Goal: Task Accomplishment & Management: Manage account settings

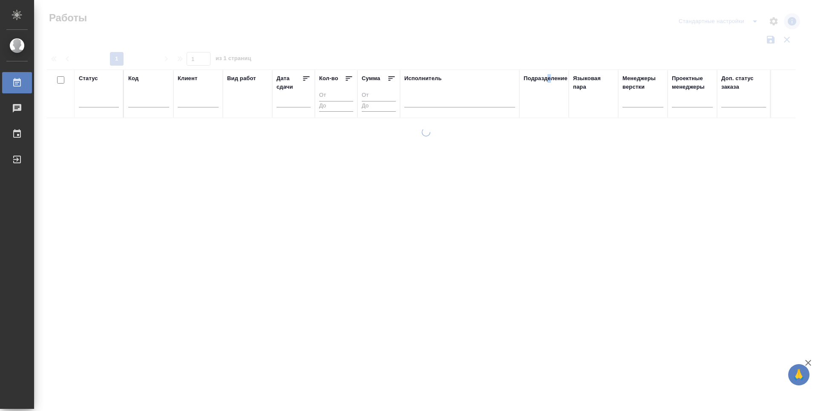
click at [557, 81] on div "Подразделение" at bounding box center [546, 78] width 44 height 9
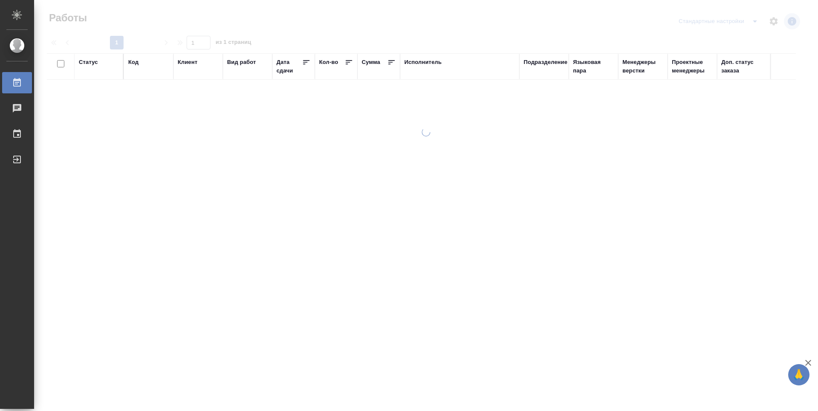
click at [555, 64] on div "Подразделение" at bounding box center [546, 62] width 44 height 9
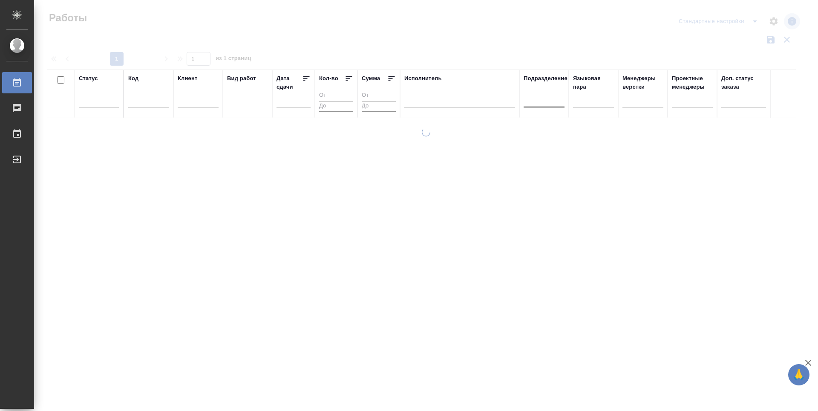
click at [552, 104] on div at bounding box center [544, 98] width 41 height 12
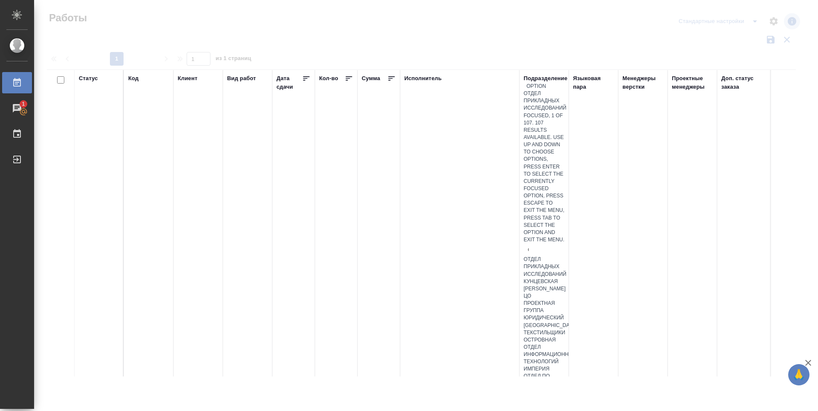
type input "dt"
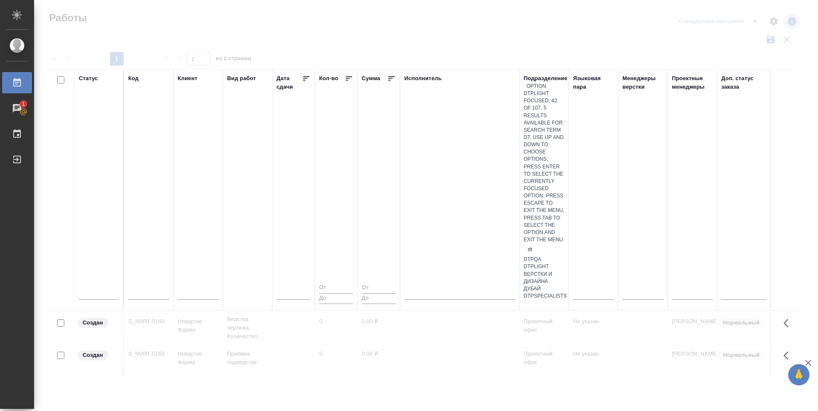
click at [564, 263] on div "DTPlight" at bounding box center [544, 266] width 41 height 7
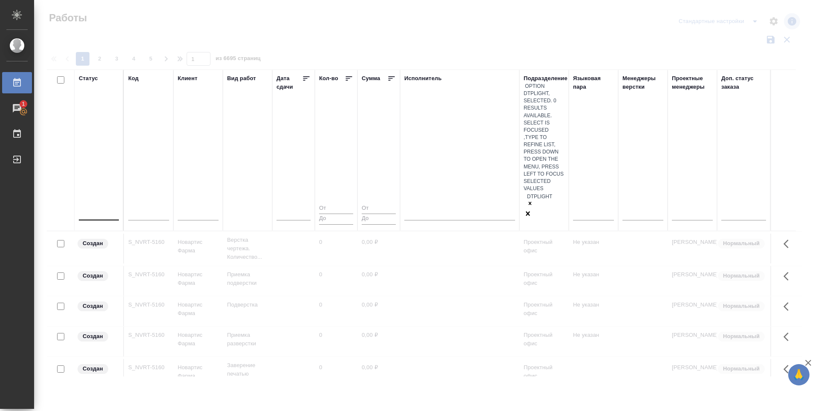
click at [98, 204] on div at bounding box center [99, 212] width 40 height 16
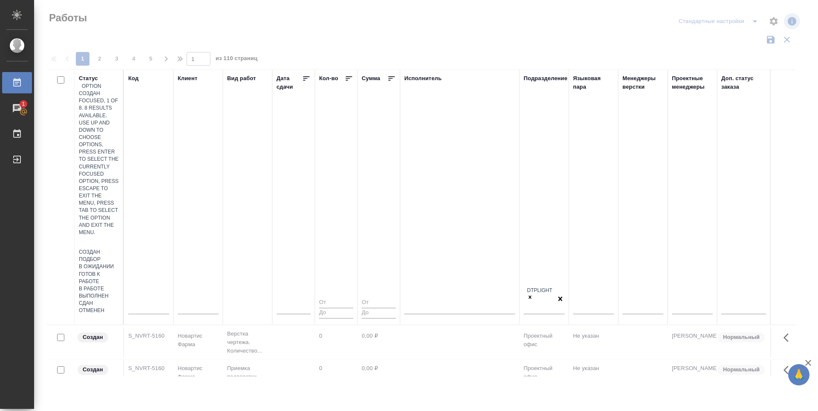
click at [119, 256] on div "Подбор" at bounding box center [99, 259] width 40 height 7
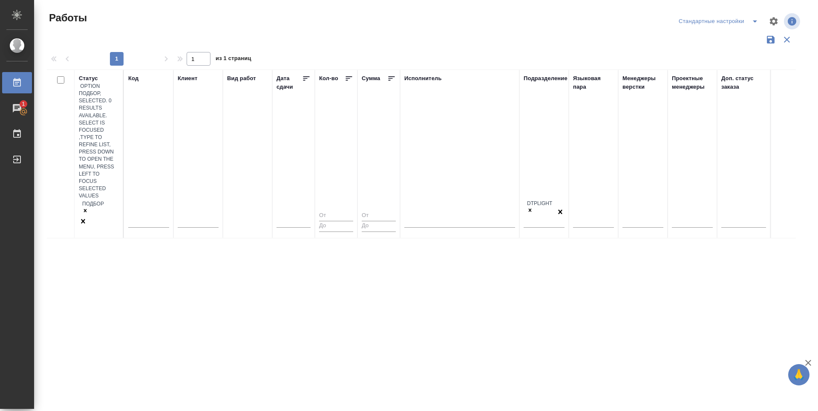
click at [84, 199] on div "Подбор" at bounding box center [99, 207] width 40 height 17
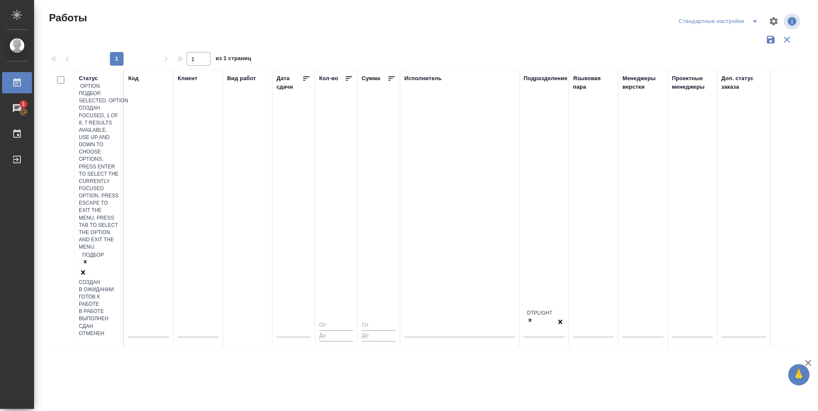
click at [84, 250] on div "Подбор" at bounding box center [99, 258] width 40 height 17
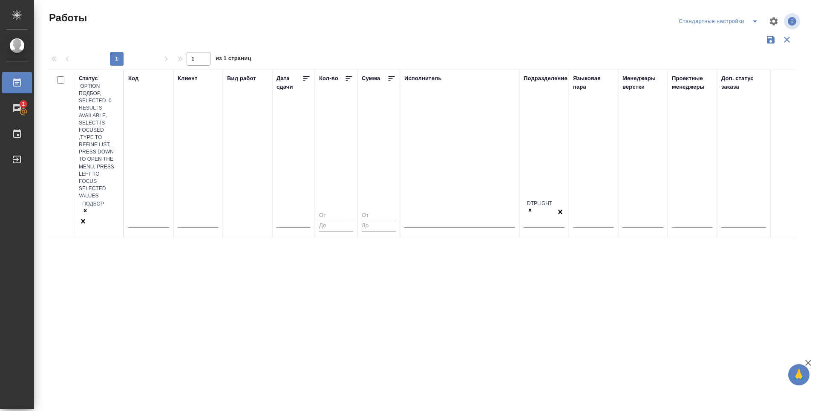
click at [90, 199] on div "Подбор" at bounding box center [99, 207] width 40 height 17
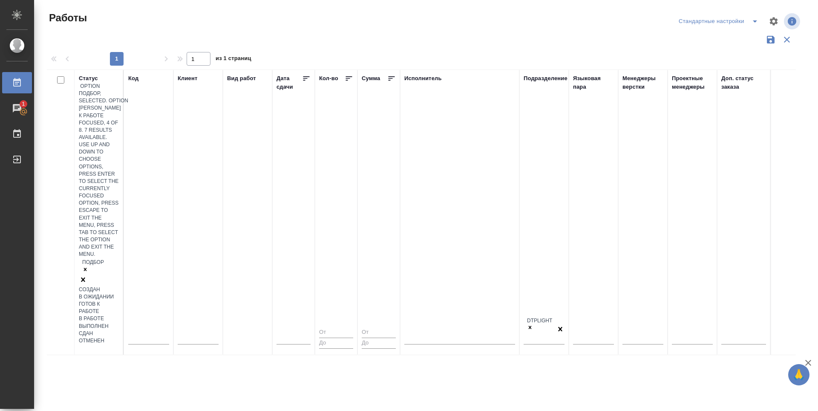
click at [119, 300] on div "Готов к работе" at bounding box center [99, 307] width 40 height 14
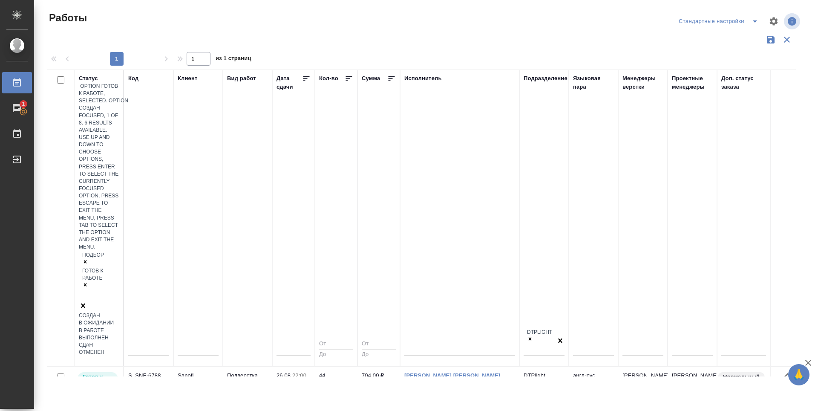
click at [90, 250] on div "Подбор Готов к работе" at bounding box center [99, 275] width 40 height 51
click at [119, 327] on div "В работе" at bounding box center [99, 330] width 40 height 7
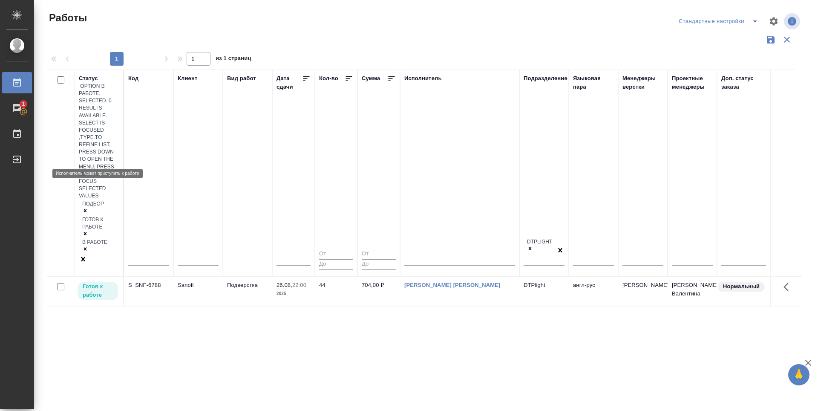
click at [97, 282] on p "Готов к работе" at bounding box center [98, 290] width 30 height 17
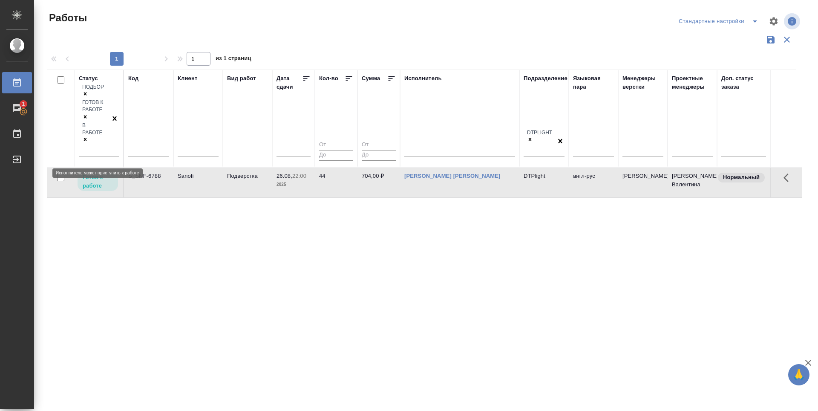
click at [97, 173] on p "Готов к работе" at bounding box center [98, 181] width 30 height 17
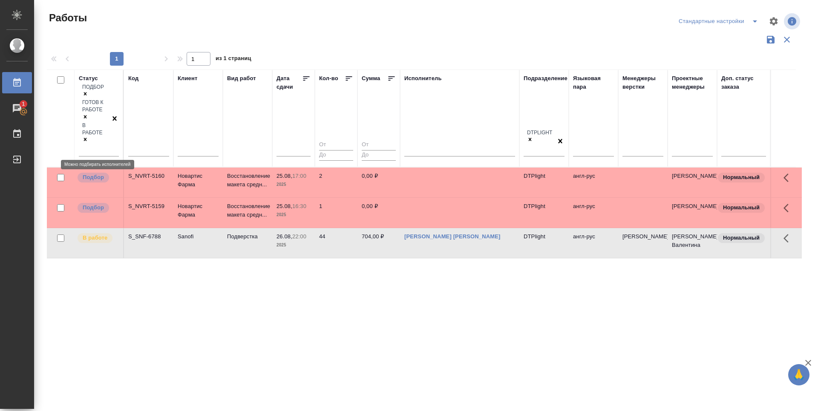
click at [95, 173] on p "Подбор" at bounding box center [93, 177] width 21 height 9
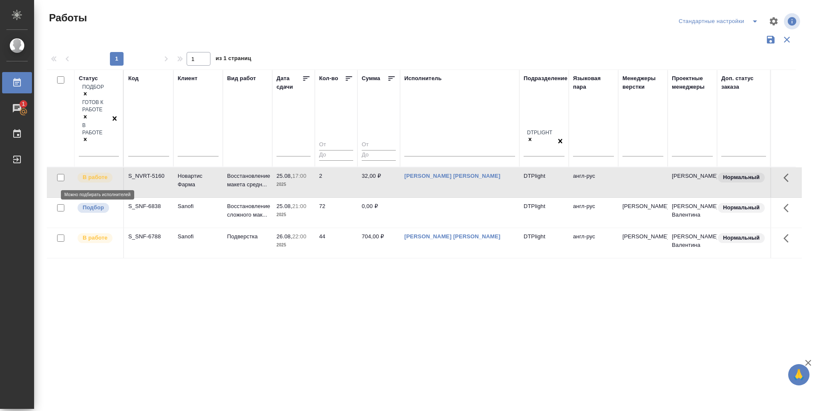
click at [88, 203] on p "Подбор" at bounding box center [93, 207] width 21 height 9
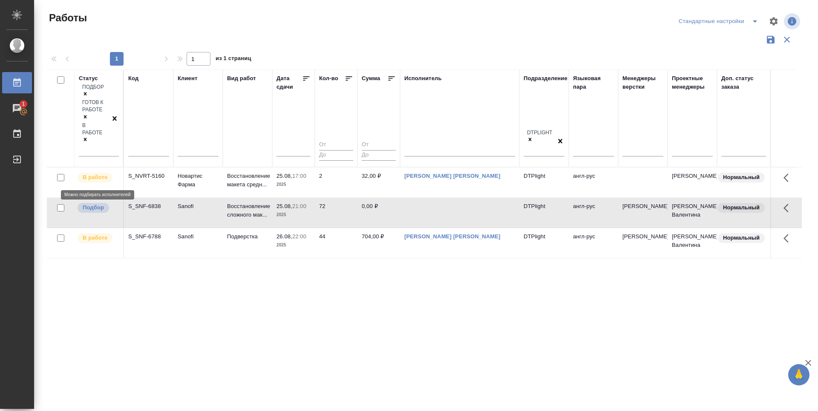
click at [88, 203] on p "Подбор" at bounding box center [93, 207] width 21 height 9
click at [363, 332] on div "Статус Подбор Готов к работе В работе Код Клиент Вид работ Дата сдачи Кол-во Су…" at bounding box center [424, 222] width 755 height 307
click at [100, 203] on p "Подбор" at bounding box center [93, 207] width 21 height 9
click at [88, 203] on p "Подбор" at bounding box center [93, 207] width 21 height 9
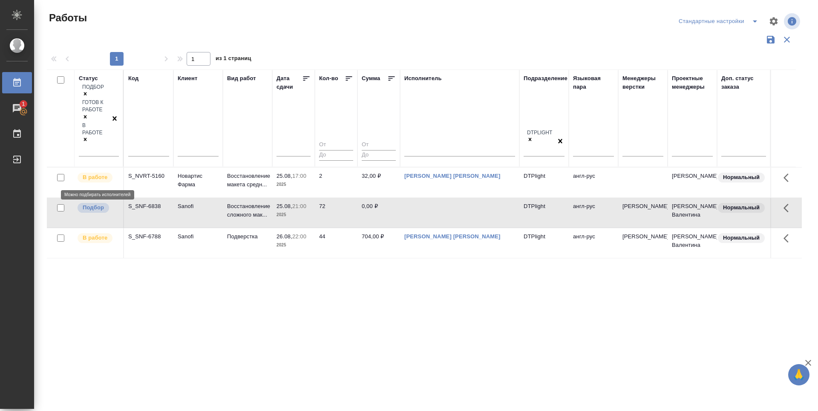
click at [93, 203] on p "Подбор" at bounding box center [93, 207] width 21 height 9
click at [356, 292] on div "Статус Подбор Готов к работе В работе Код Клиент Вид работ Дата сдачи Кол-во Су…" at bounding box center [424, 222] width 755 height 307
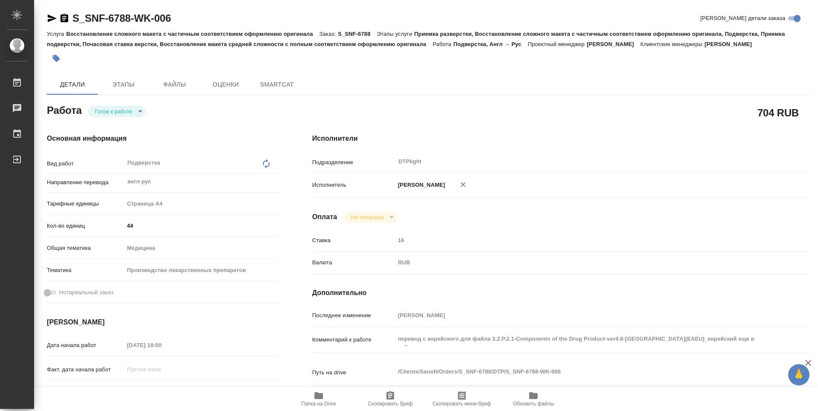
type textarea "x"
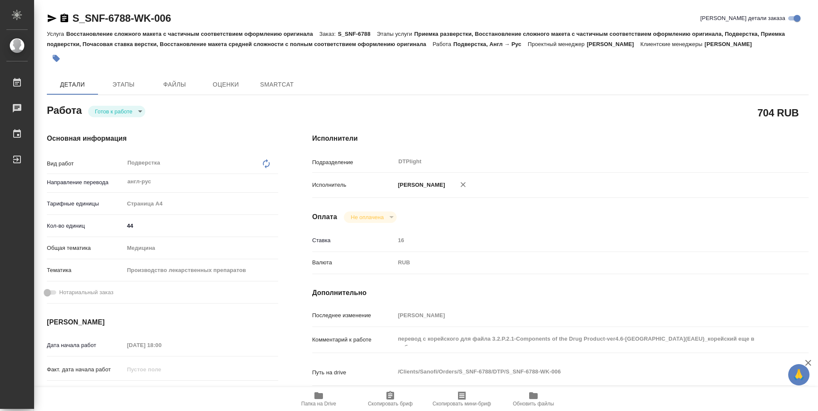
type textarea "x"
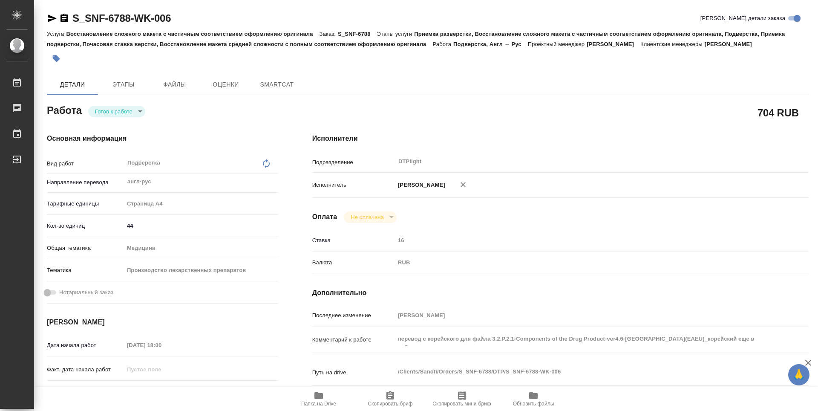
type textarea "x"
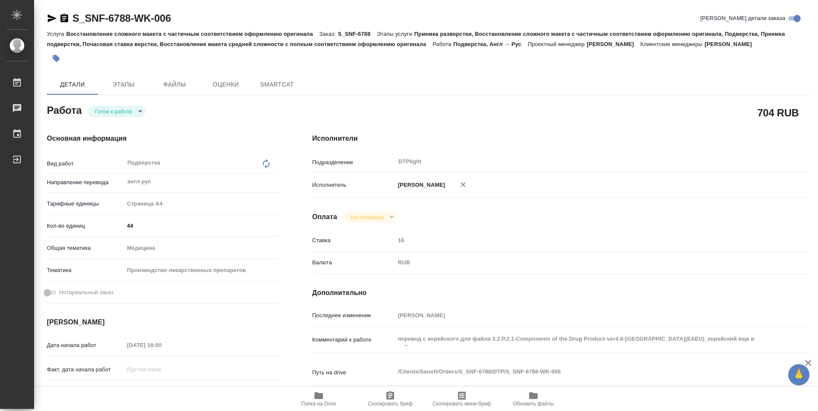
type textarea "x"
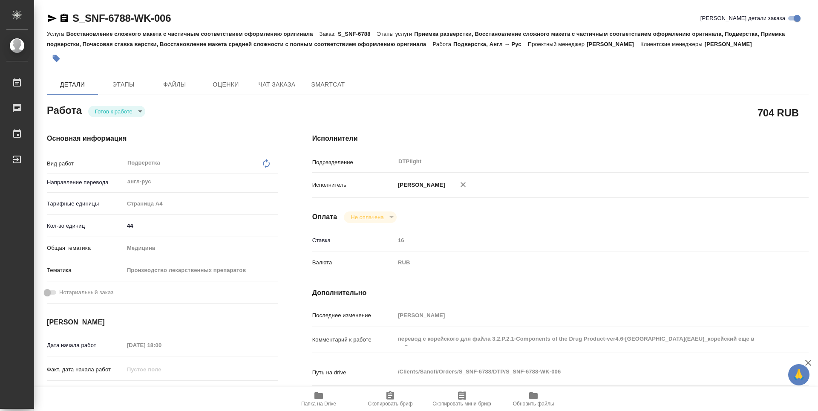
type textarea "x"
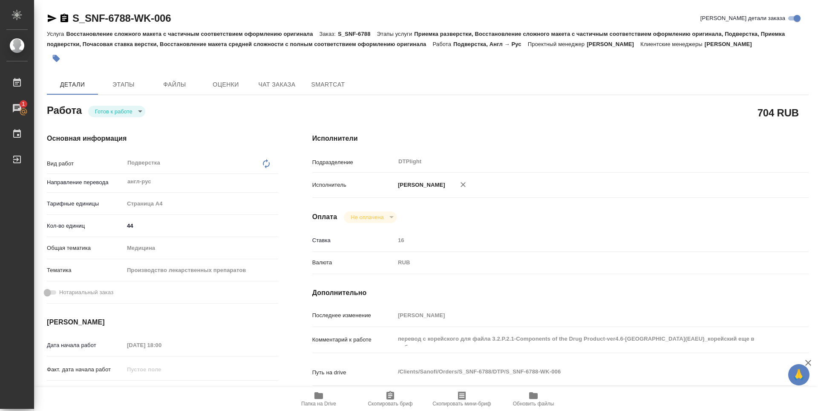
type textarea "x"
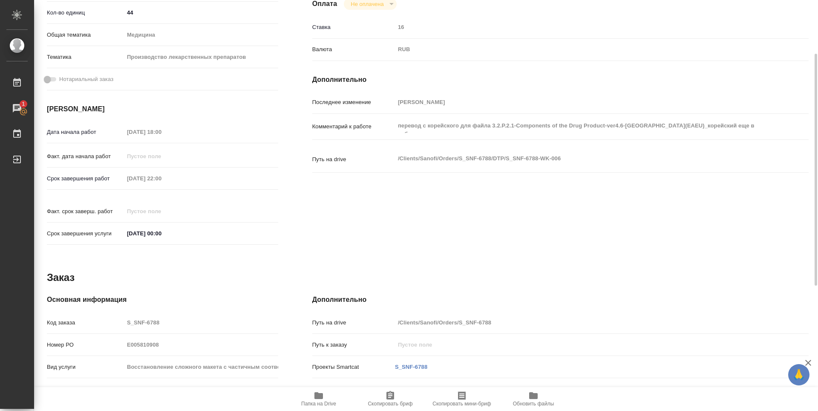
scroll to position [170, 0]
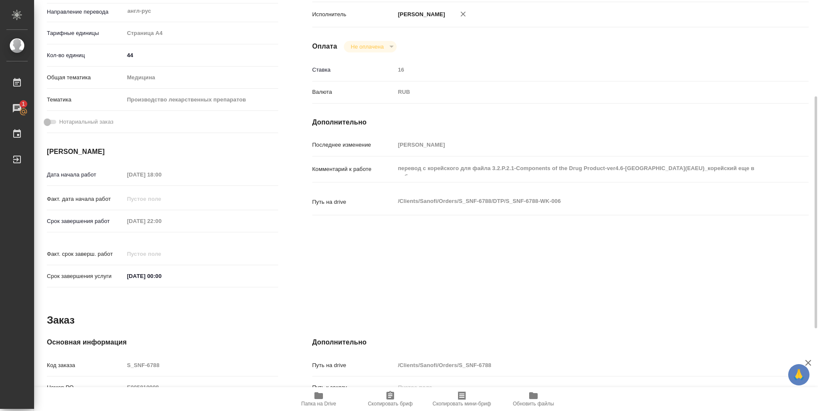
click at [317, 395] on icon "button" at bounding box center [318, 395] width 9 height 7
click at [318, 392] on icon "button" at bounding box center [318, 395] width 9 height 7
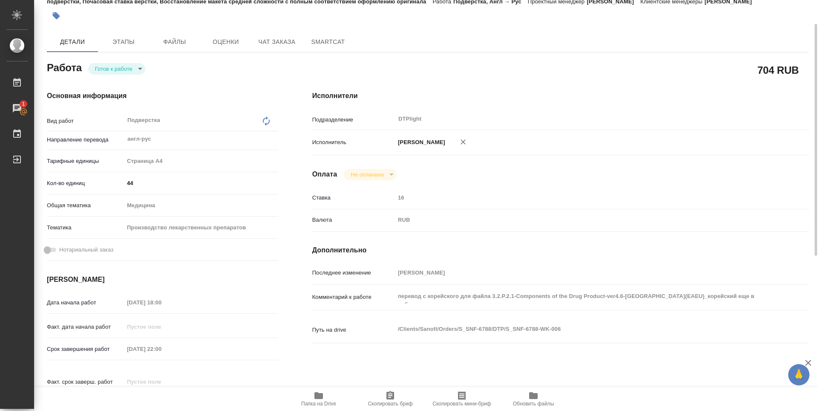
scroll to position [0, 0]
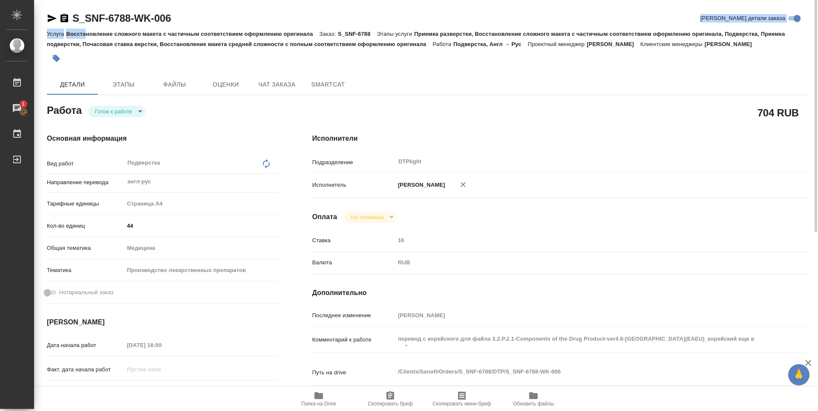
drag, startPoint x: 181, startPoint y: 22, endPoint x: 83, endPoint y: 29, distance: 98.2
click at [83, 29] on div "S_SNF-6788-WK-006 Кратко детали заказа Услуга Восстановление сложного макета с …" at bounding box center [428, 40] width 762 height 56
click at [83, 29] on div "Услуга Восстановление сложного макета с частичным соответствием оформлению ориг…" at bounding box center [428, 39] width 762 height 20
click at [196, 17] on div "S_SNF-6788-WK-006 Кратко детали заказа" at bounding box center [428, 19] width 762 height 14
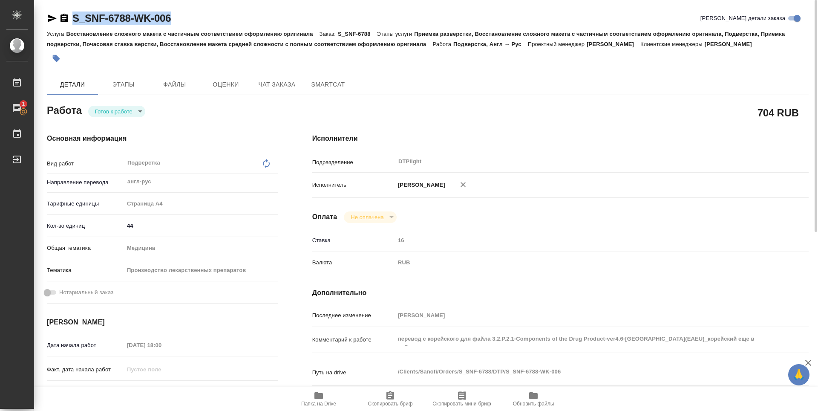
drag, startPoint x: 130, startPoint y: 22, endPoint x: 75, endPoint y: 22, distance: 55.0
click at [75, 22] on div "S_SNF-6788-WK-006 Кратко детали заказа" at bounding box center [428, 19] width 762 height 14
copy link "S_SNF-6788-WK-006"
type textarea "x"
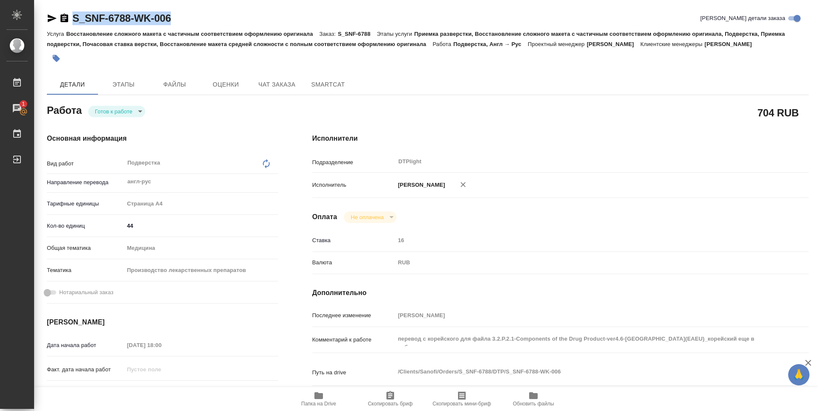
type textarea "x"
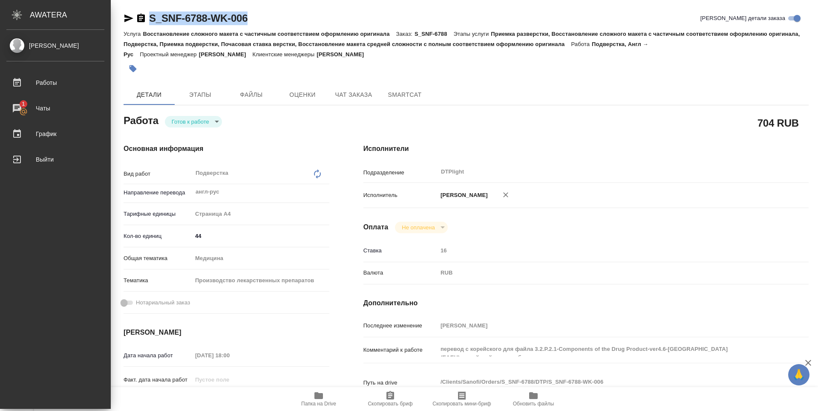
type textarea "x"
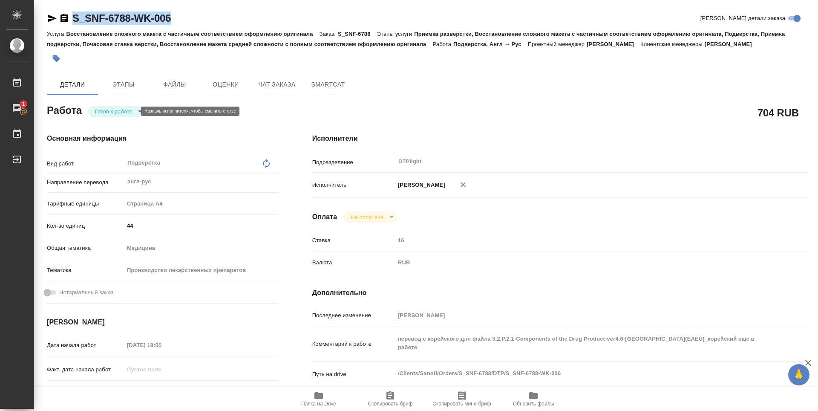
click at [113, 114] on body "🙏 .cls-1 fill:#fff; AWATERA Zubakova Viktoriya Работы 1 Чаты График Выйти S_SNF…" at bounding box center [409, 205] width 818 height 411
click at [115, 109] on button "В работе" at bounding box center [109, 110] width 28 height 9
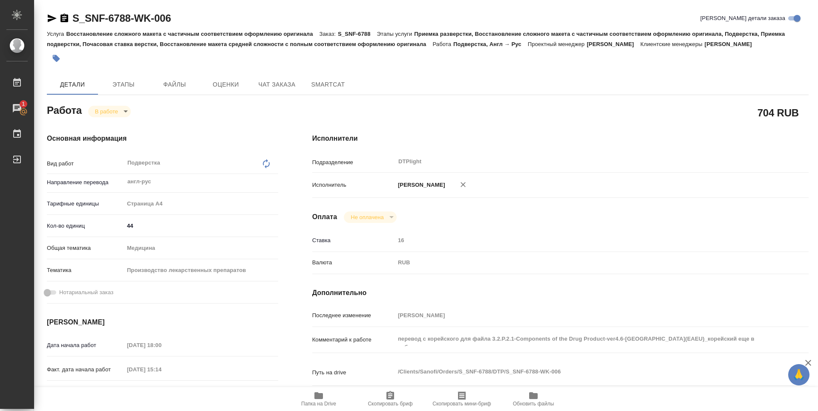
type textarea "x"
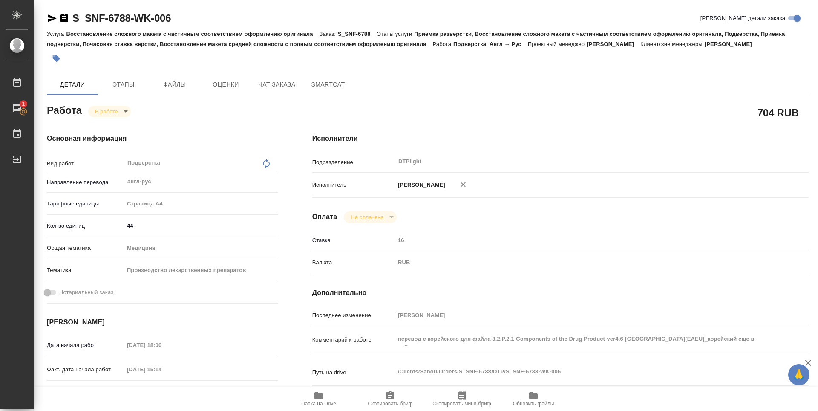
type textarea "x"
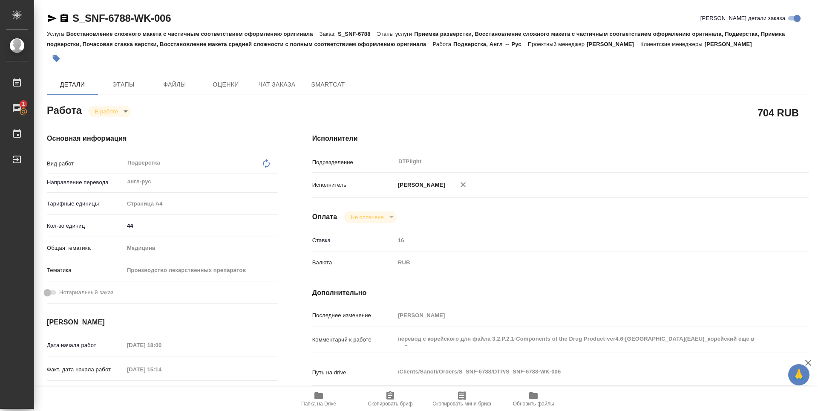
type textarea "x"
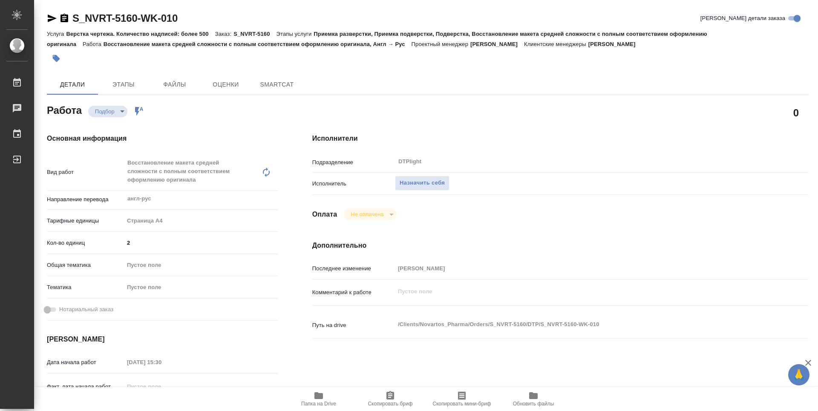
type textarea "x"
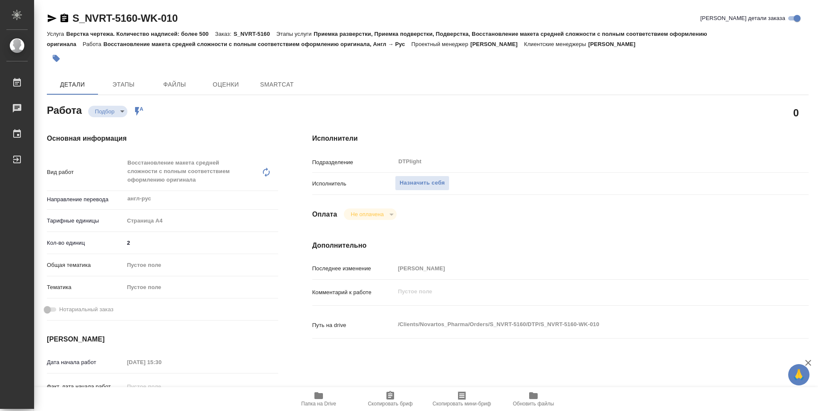
type textarea "x"
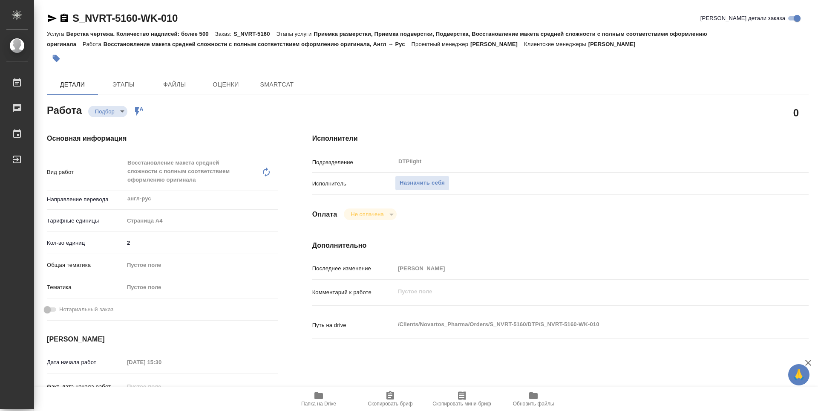
type textarea "x"
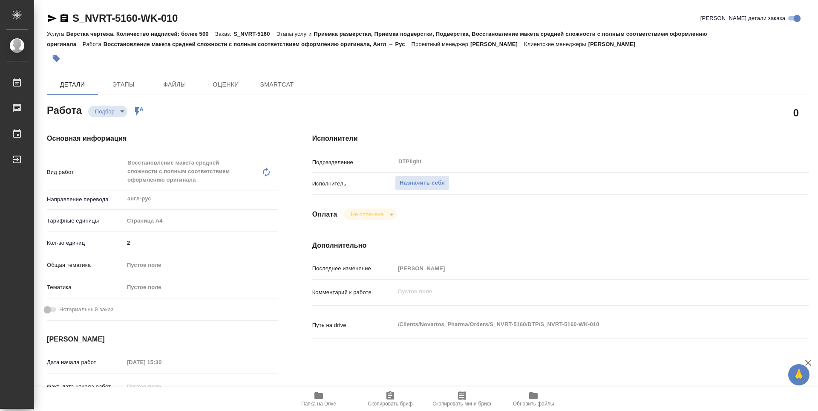
type textarea "x"
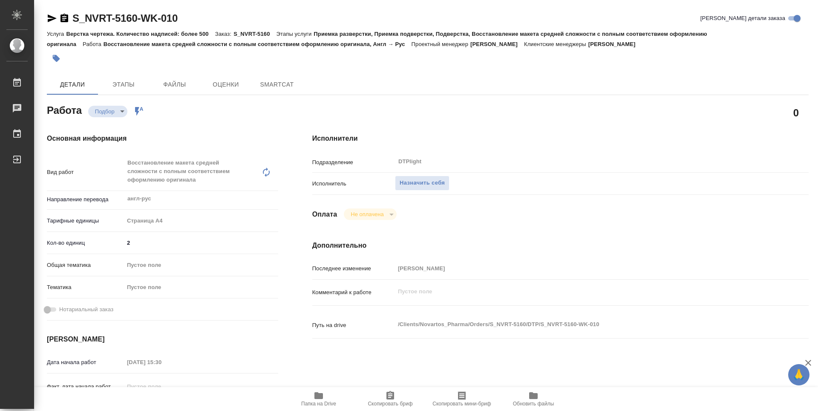
type textarea "x"
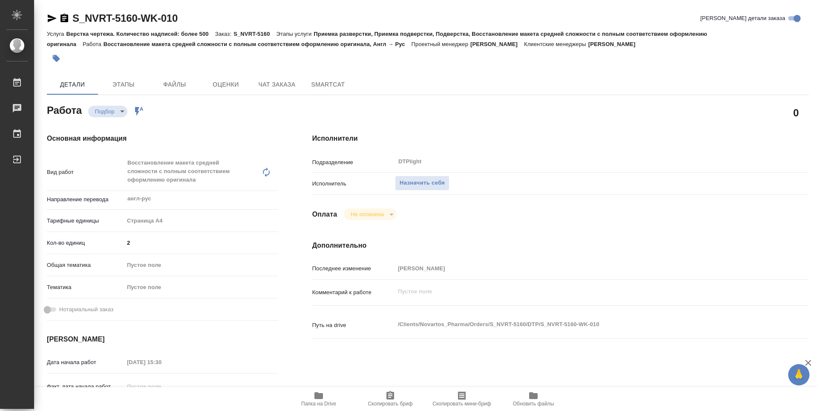
type textarea "x"
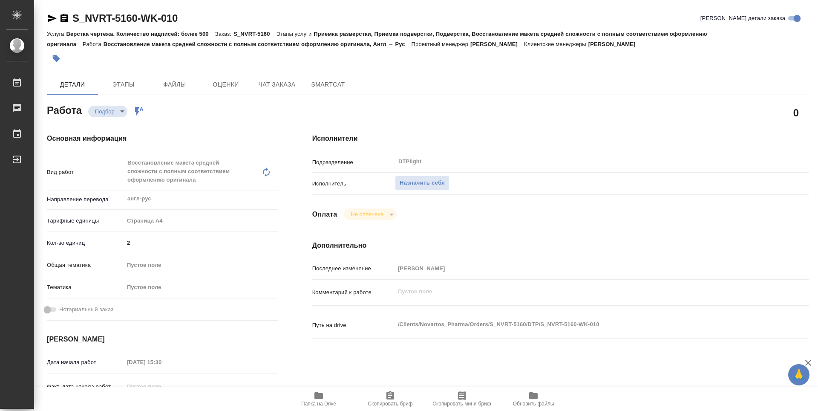
type textarea "x"
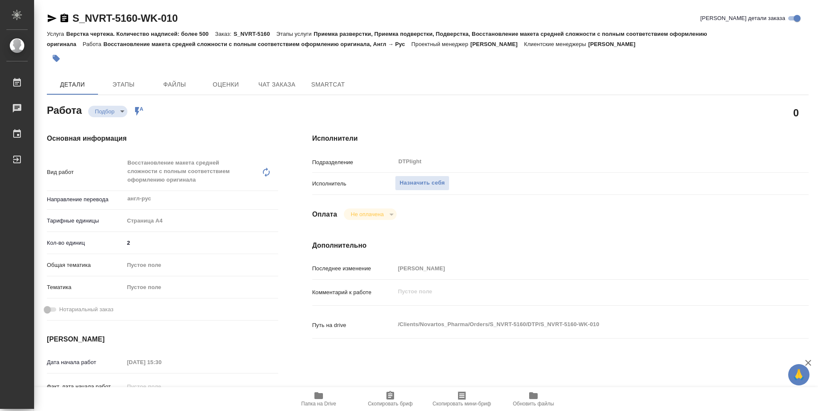
click at [320, 400] on span "Папка на Drive" at bounding box center [318, 403] width 35 height 6
click at [435, 109] on div "0" at bounding box center [560, 112] width 496 height 21
click at [432, 181] on span "Назначить себя" at bounding box center [422, 183] width 45 height 10
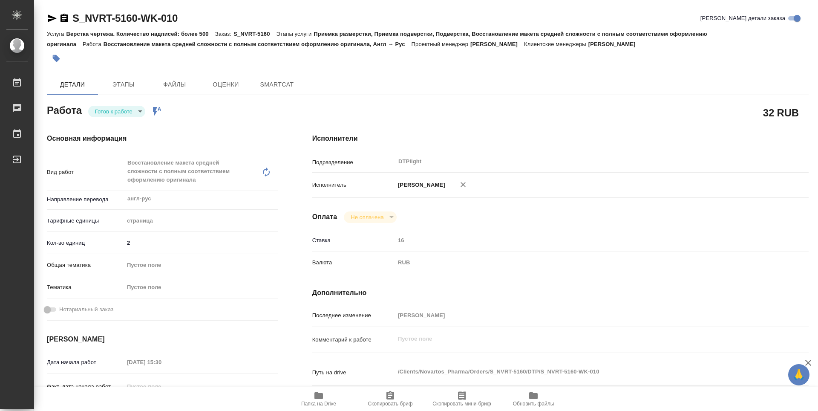
type textarea "x"
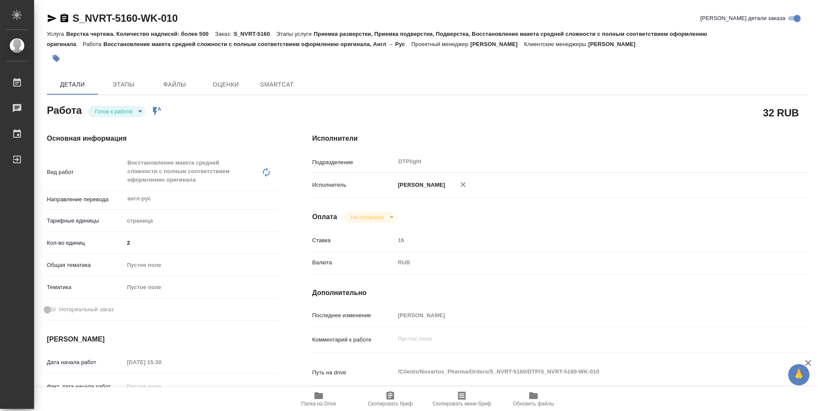
type textarea "x"
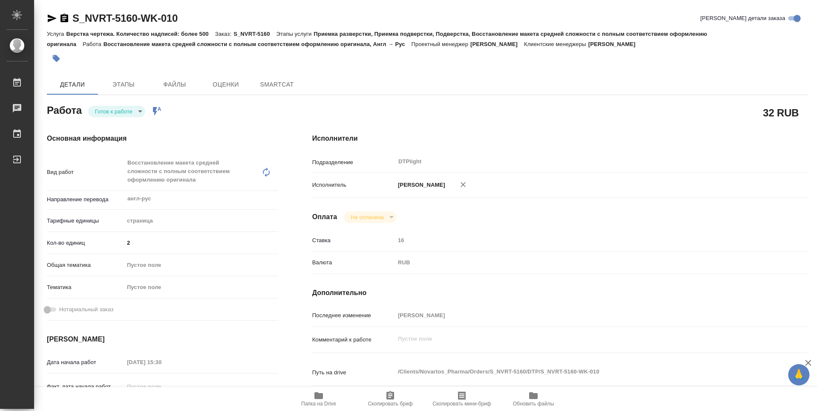
type textarea "x"
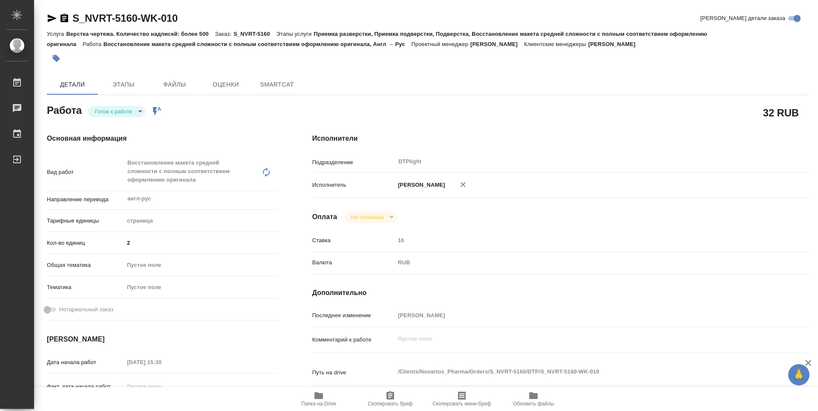
type textarea "x"
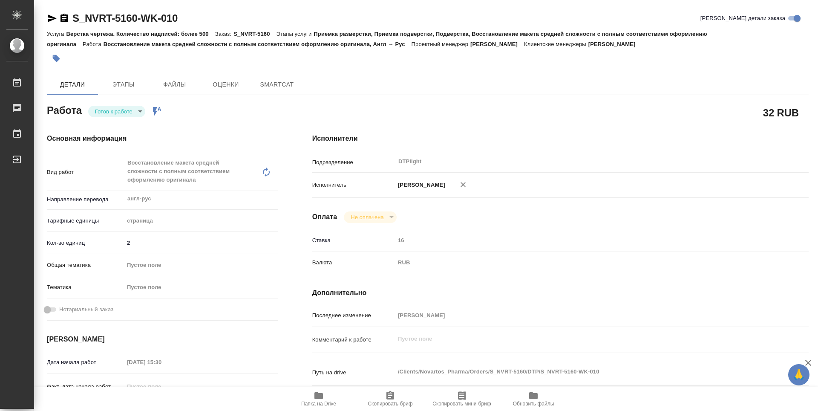
click at [106, 115] on body "🙏 .cls-1 fill:#fff; AWATERA Zubakova Viktoriya Работы Чаты График Выйти S_NVRT-…" at bounding box center [409, 205] width 818 height 411
type textarea "x"
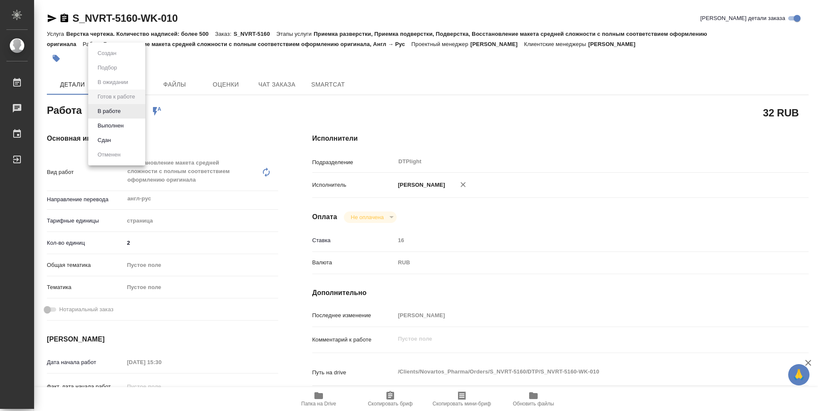
type textarea "x"
click at [110, 111] on button "В работе" at bounding box center [109, 110] width 28 height 9
type textarea "x"
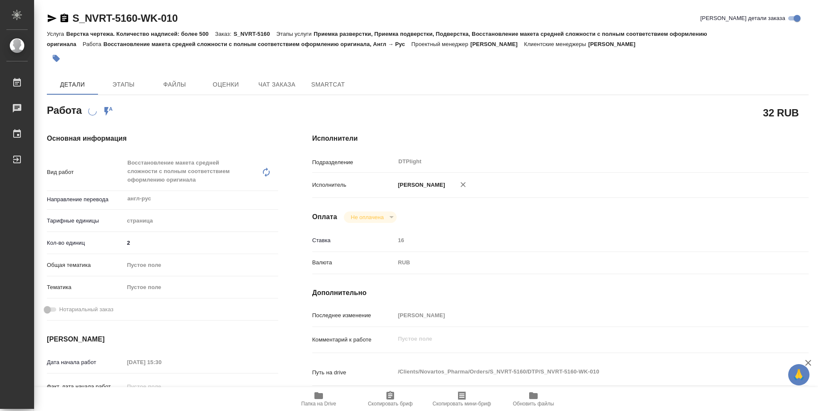
type textarea "x"
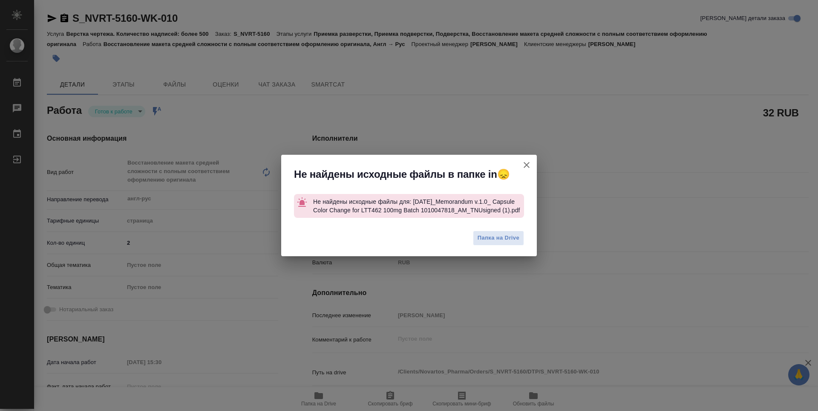
type textarea "x"
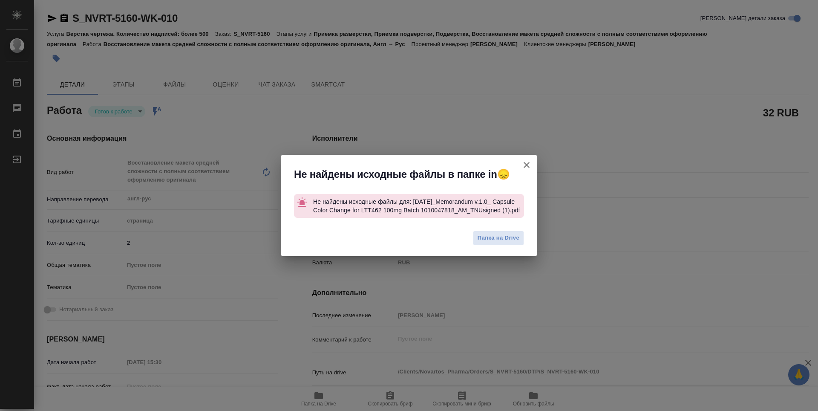
type textarea "x"
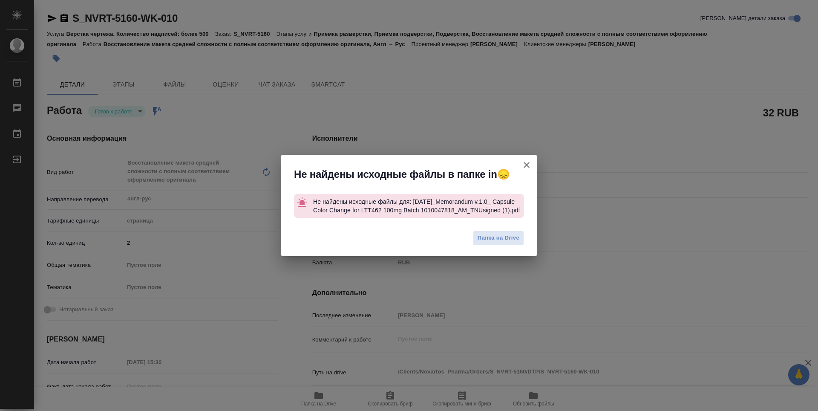
type textarea "x"
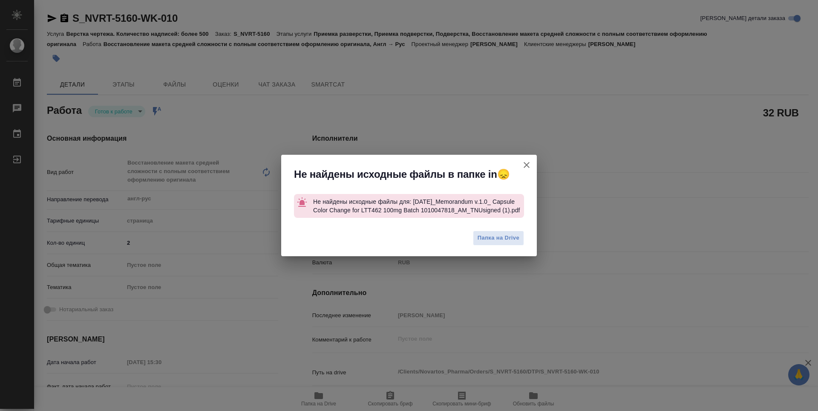
type textarea "x"
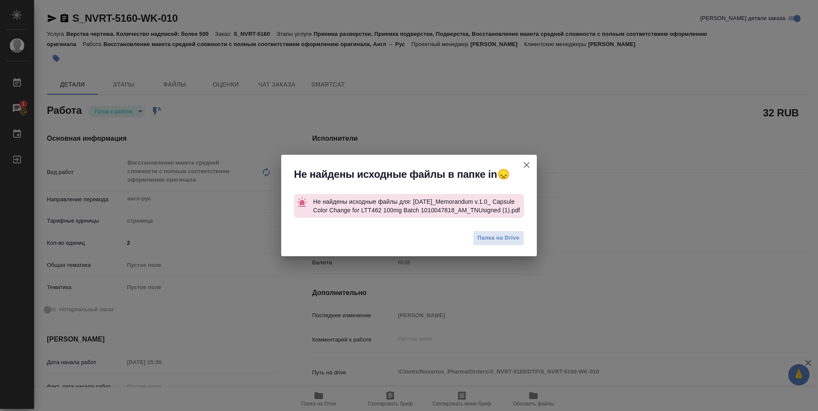
type textarea "x"
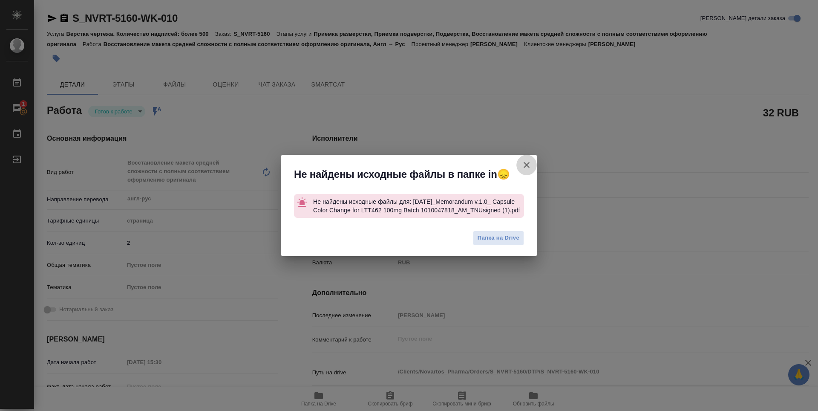
click at [529, 160] on icon "button" at bounding box center [526, 165] width 10 height 10
type textarea "x"
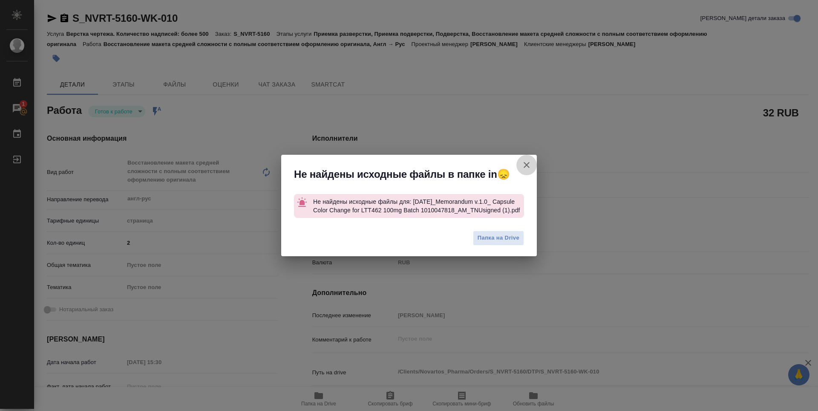
type textarea "x"
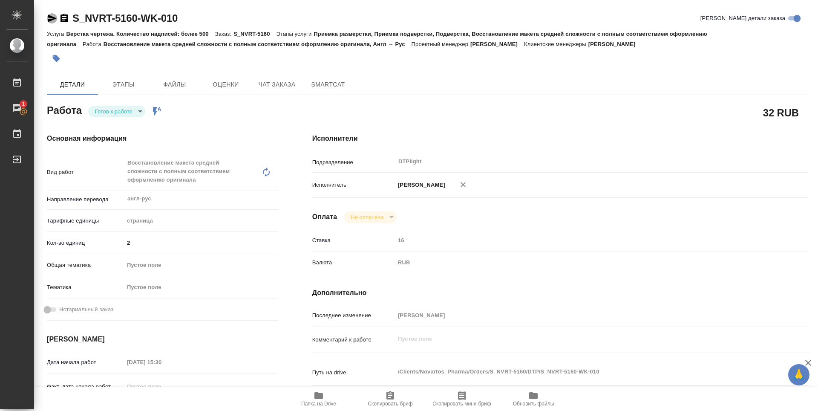
click at [52, 21] on icon "button" at bounding box center [52, 18] width 10 height 10
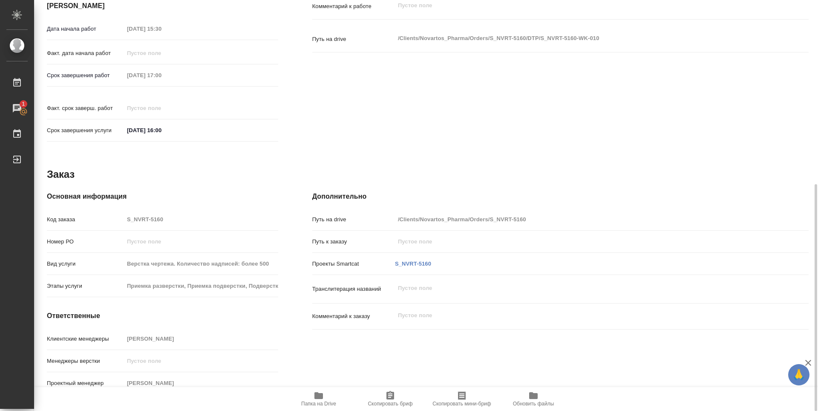
scroll to position [291, 0]
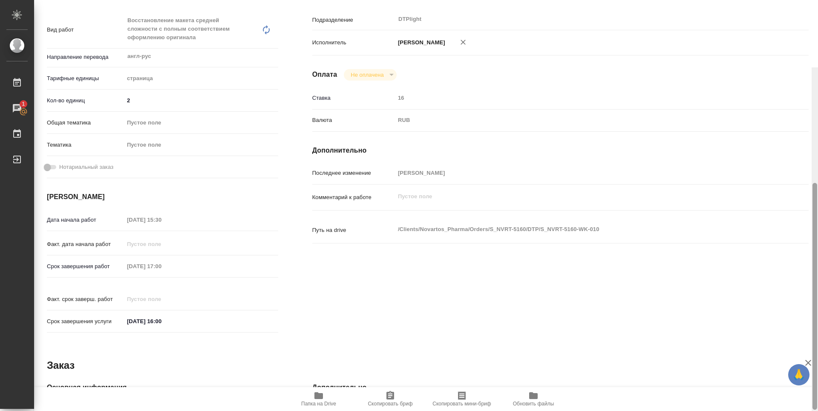
drag, startPoint x: 813, startPoint y: 186, endPoint x: 817, endPoint y: 104, distance: 82.3
click at [817, 104] on div at bounding box center [814, 272] width 6 height 411
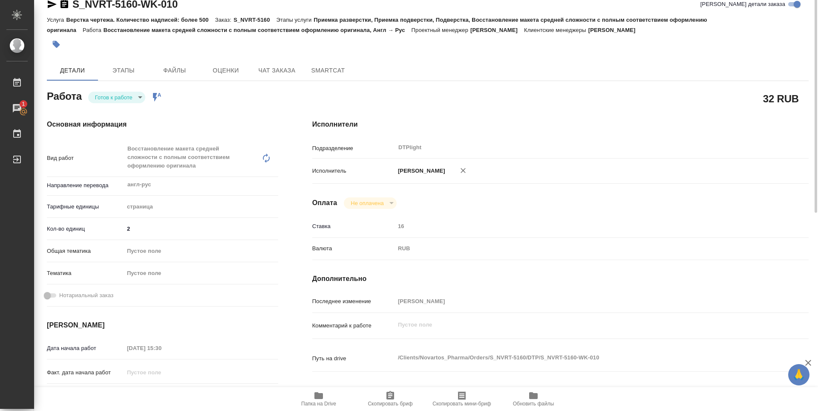
scroll to position [0, 0]
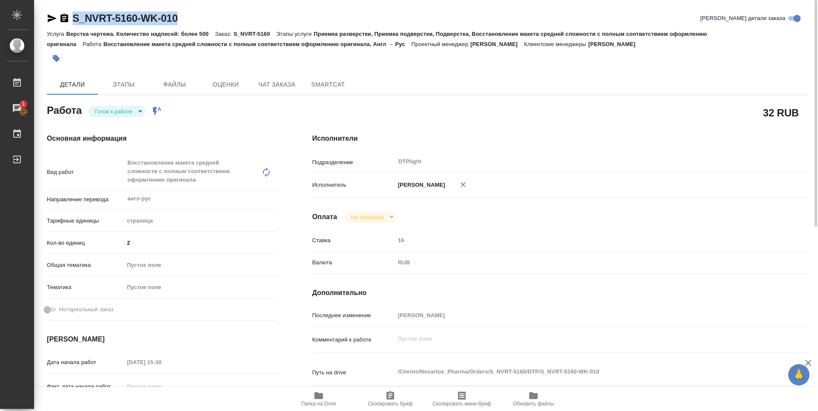
drag, startPoint x: 187, startPoint y: 17, endPoint x: 68, endPoint y: 21, distance: 119.3
click at [68, 21] on div "S_NVRT-5160-WK-010 Кратко детали заказа" at bounding box center [428, 19] width 762 height 14
copy link "S_NVRT-5160-WK-010"
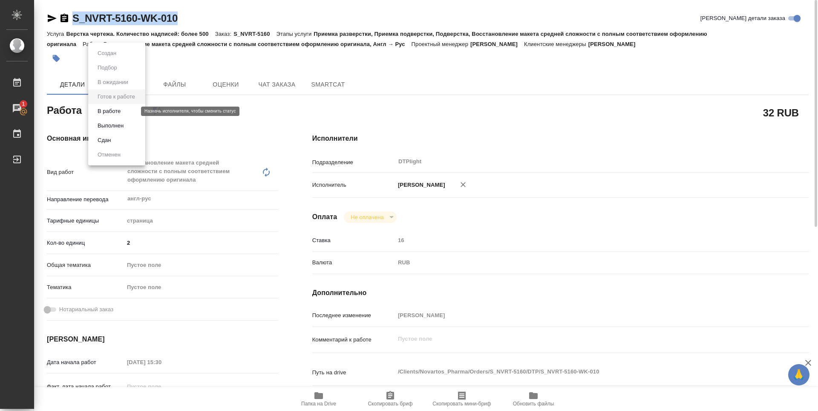
click at [115, 114] on body "🙏 .cls-1 fill:#fff; AWATERA Zubakova Viktoriya Работы 1 Чаты График Выйти S_NVR…" at bounding box center [409, 205] width 818 height 411
click at [124, 111] on li "В работе" at bounding box center [116, 111] width 57 height 14
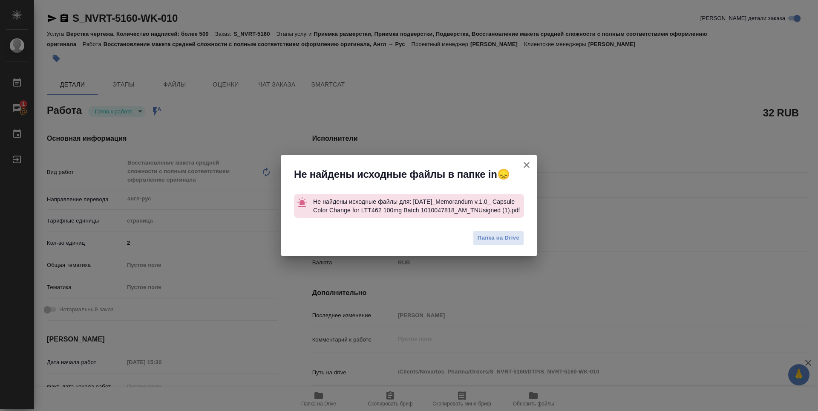
type textarea "x"
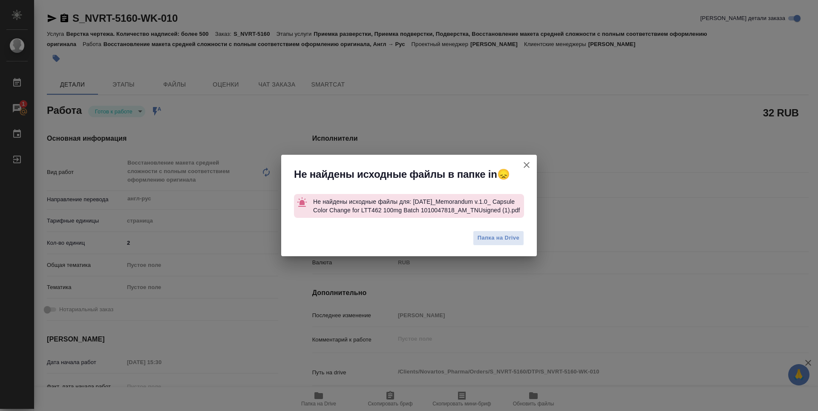
type textarea "x"
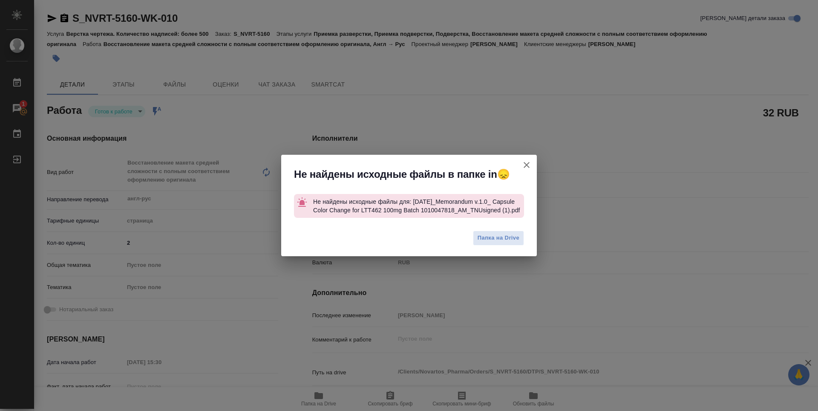
type textarea "x"
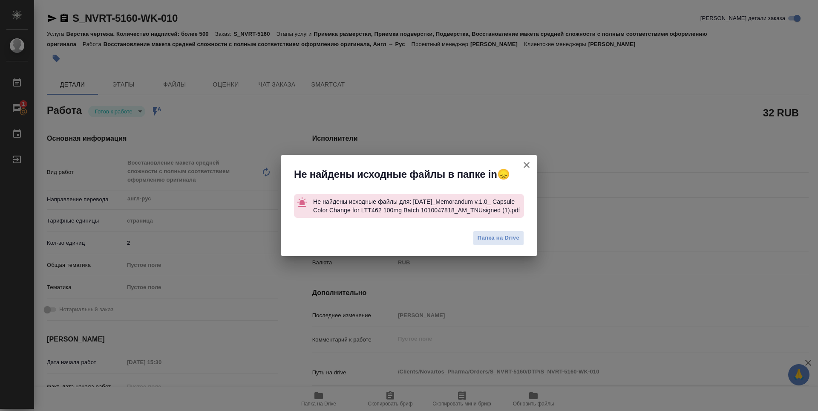
type textarea "x"
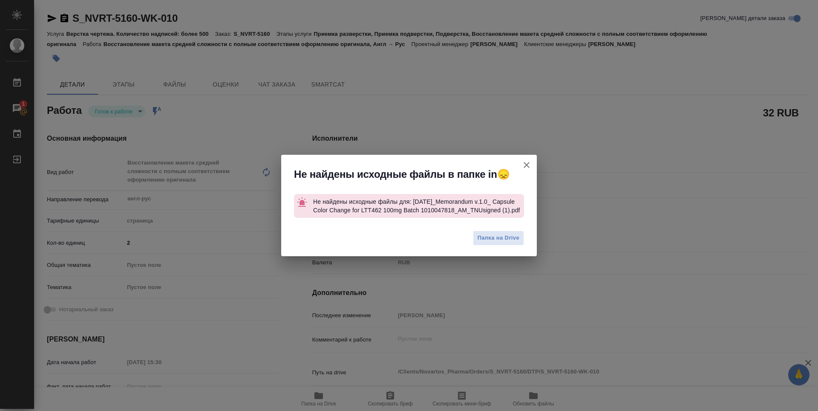
click at [530, 161] on icon "button" at bounding box center [526, 165] width 10 height 10
type textarea "x"
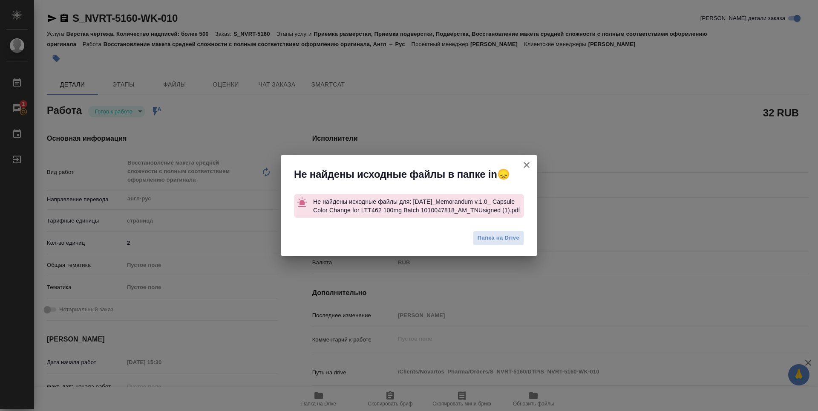
type textarea "x"
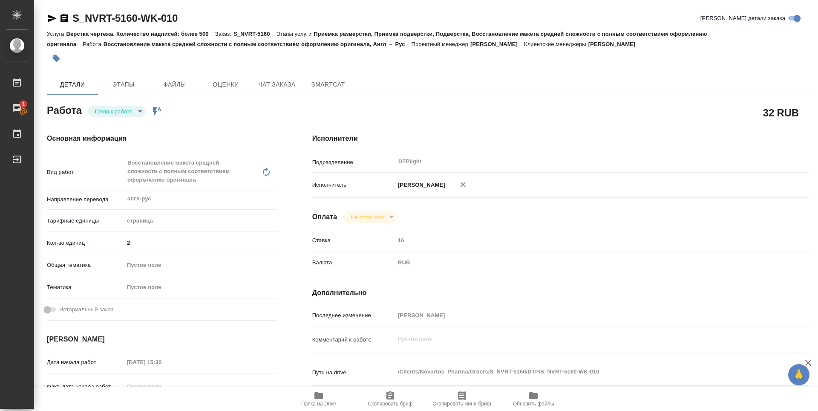
type textarea "x"
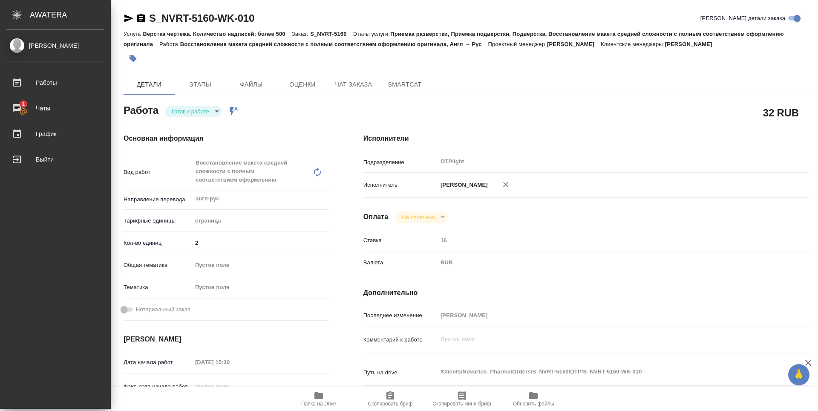
type textarea "x"
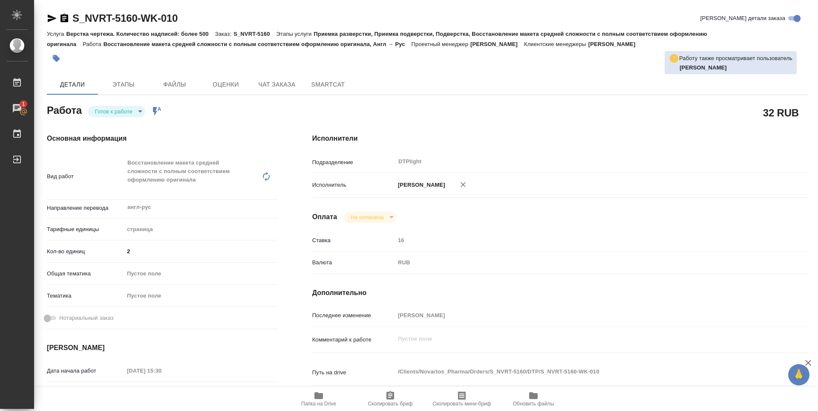
type textarea "x"
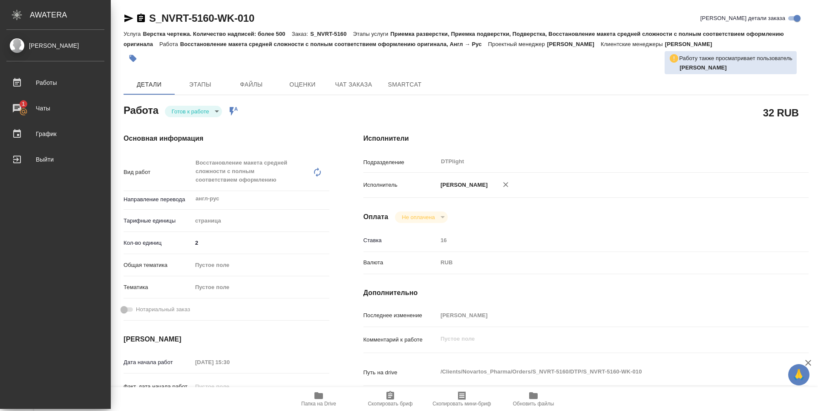
type textarea "x"
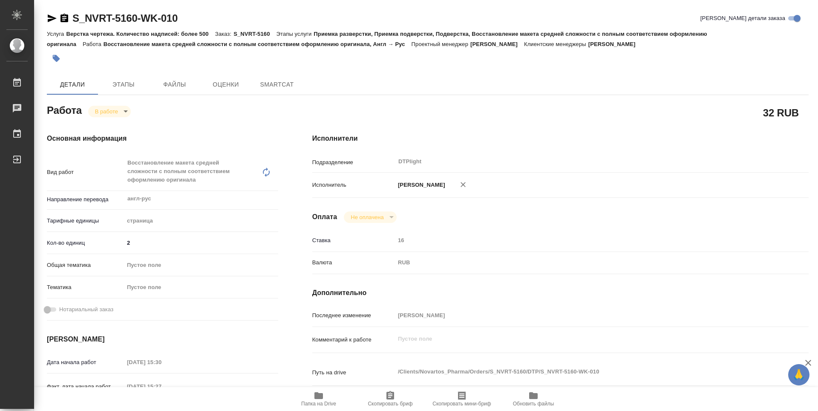
type textarea "x"
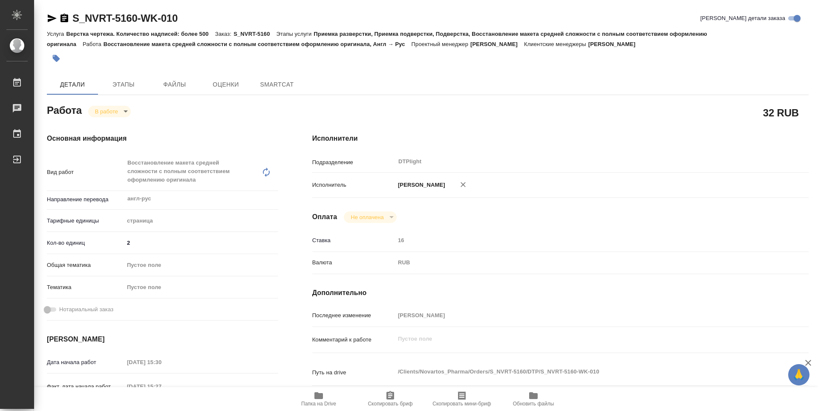
type textarea "x"
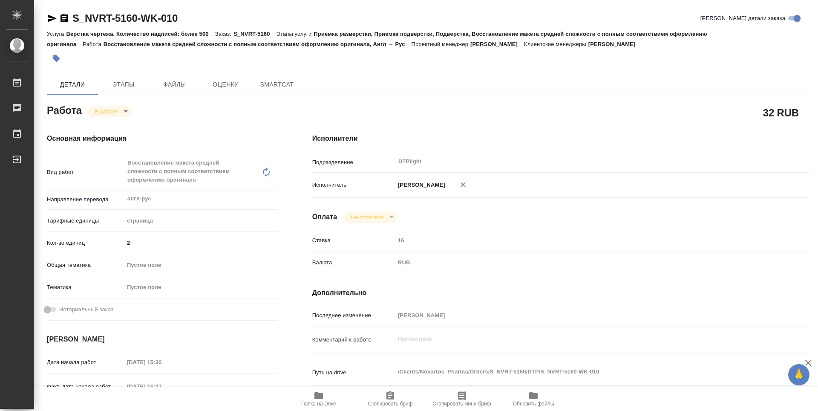
type textarea "x"
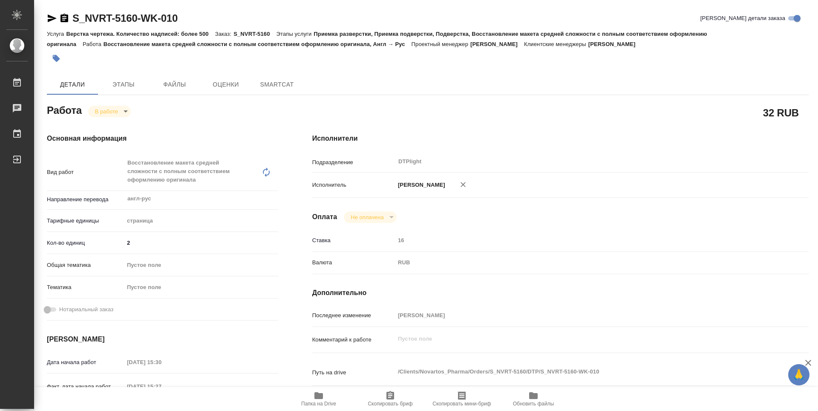
type textarea "x"
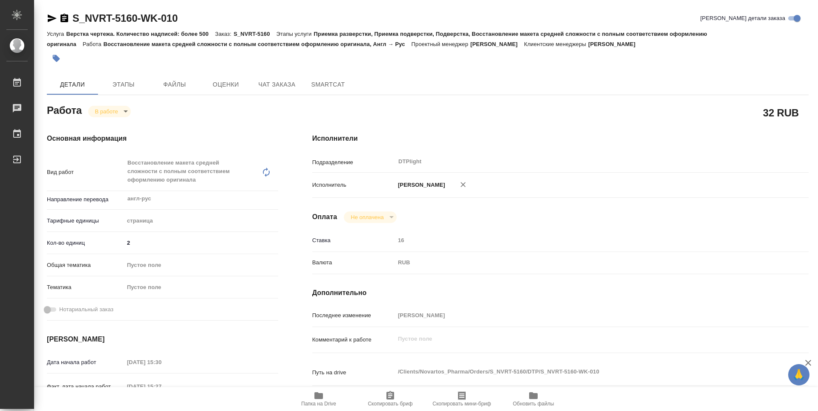
type textarea "x"
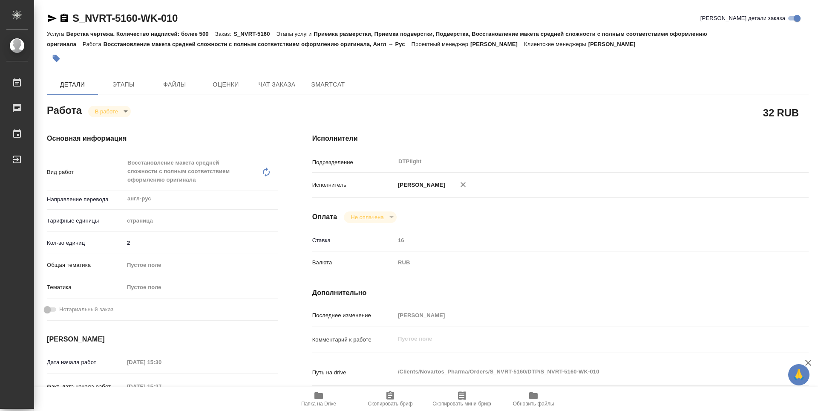
type textarea "x"
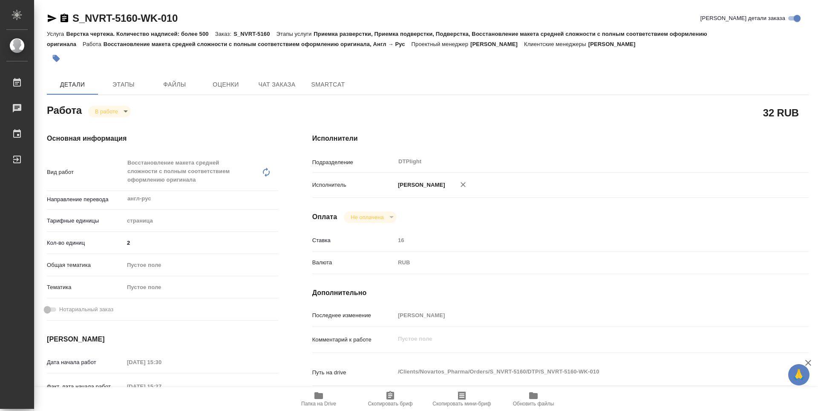
type textarea "x"
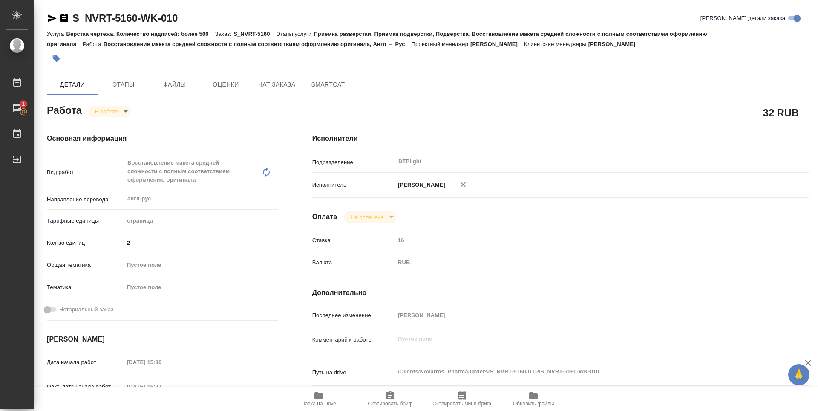
click at [319, 398] on icon "button" at bounding box center [318, 395] width 9 height 7
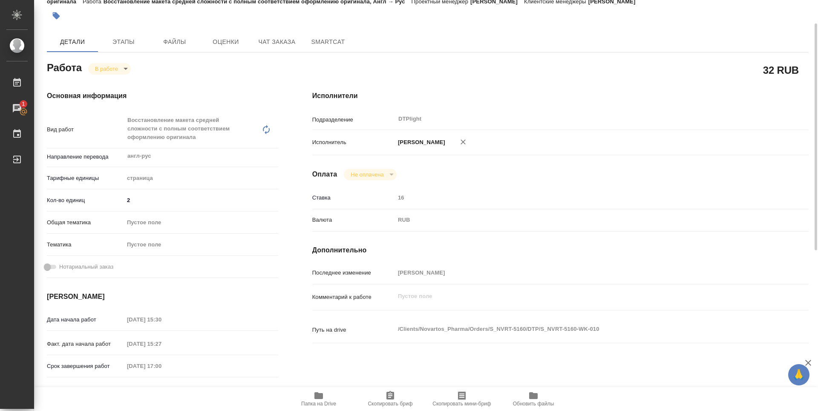
click at [101, 70] on body "🙏 .cls-1 fill:#fff; AWATERA Zubakova Viktoriya Работы 1 Чаты График Выйти S_NVR…" at bounding box center [409, 205] width 818 height 411
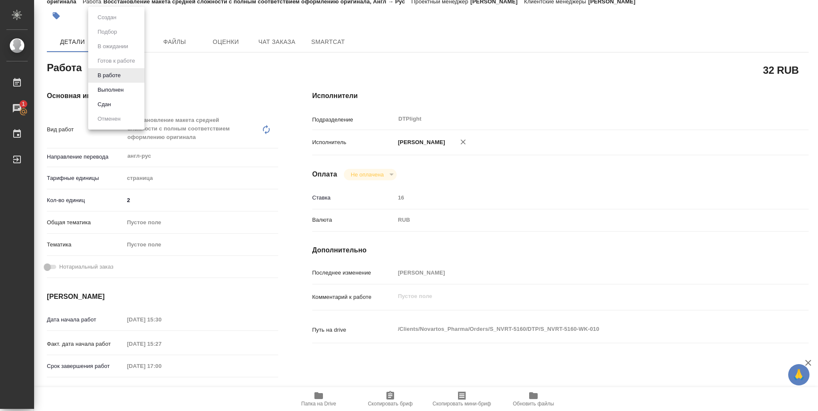
click at [117, 107] on li "Сдан" at bounding box center [116, 104] width 56 height 14
type textarea "x"
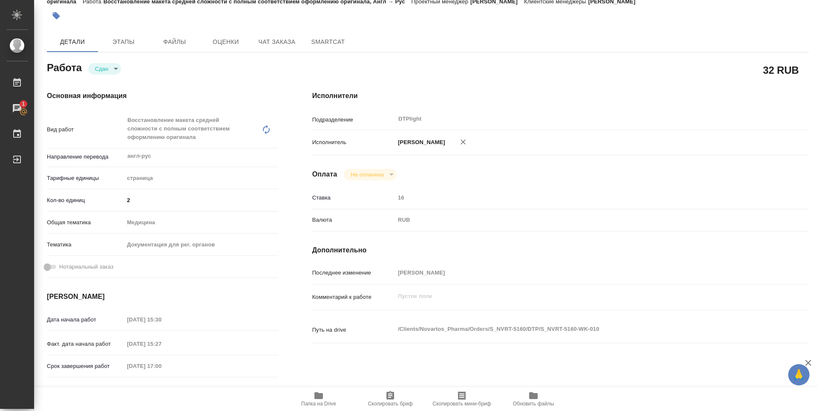
type textarea "x"
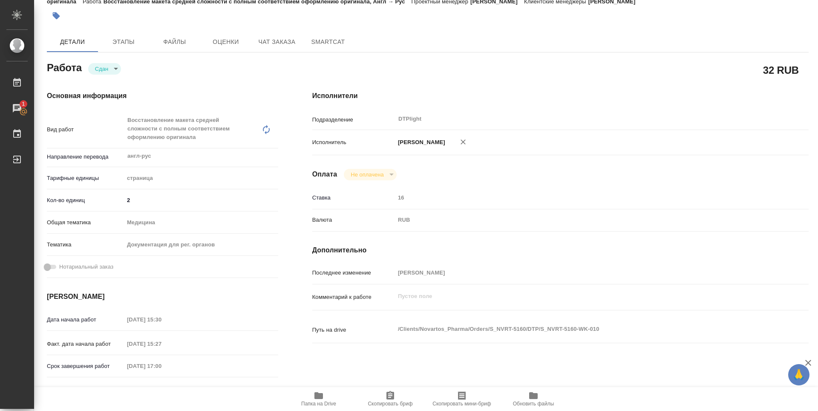
type textarea "x"
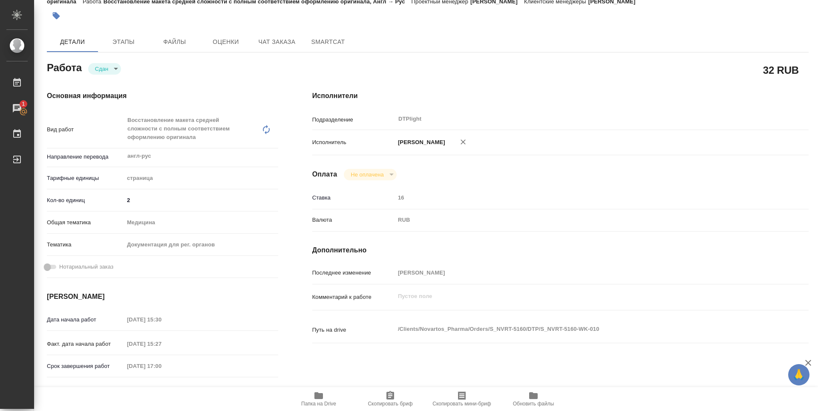
type textarea "x"
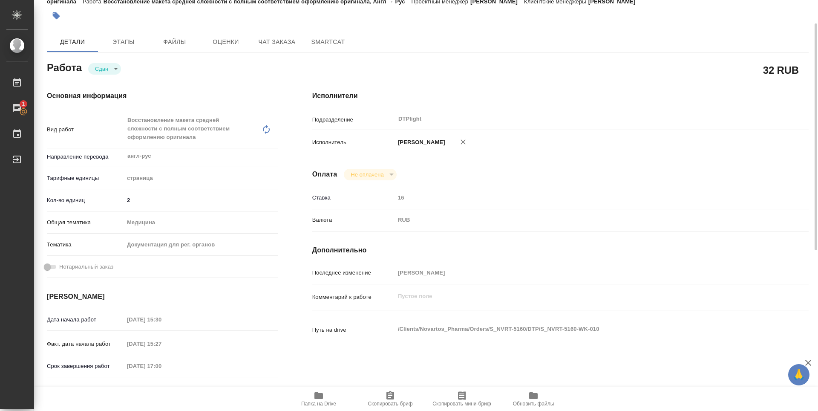
type textarea "x"
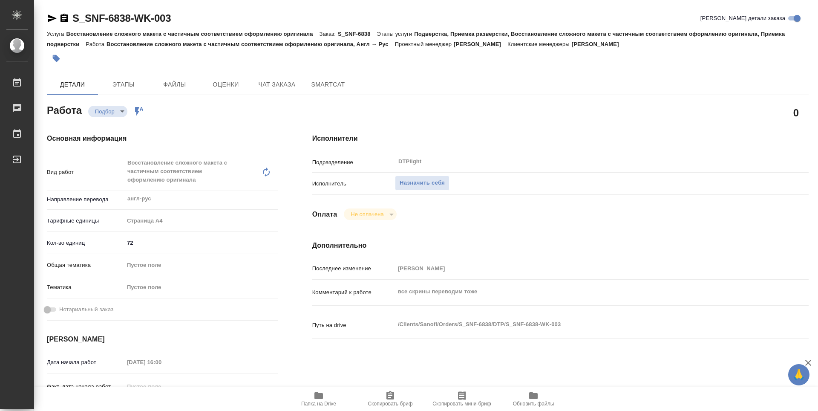
click at [320, 396] on icon "button" at bounding box center [318, 395] width 9 height 7
click at [528, 119] on div "Исполнители Подразделение DTPlight ​ Исполнитель Назначить себя Оплата Не оплач…" at bounding box center [560, 306] width 530 height 381
type textarea "x"
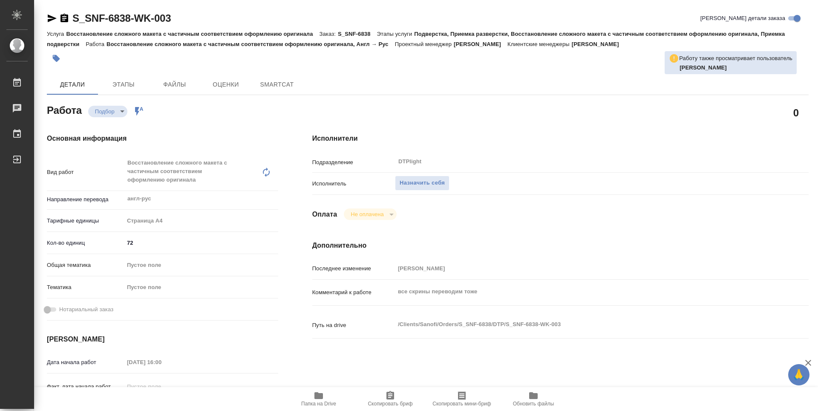
type textarea "x"
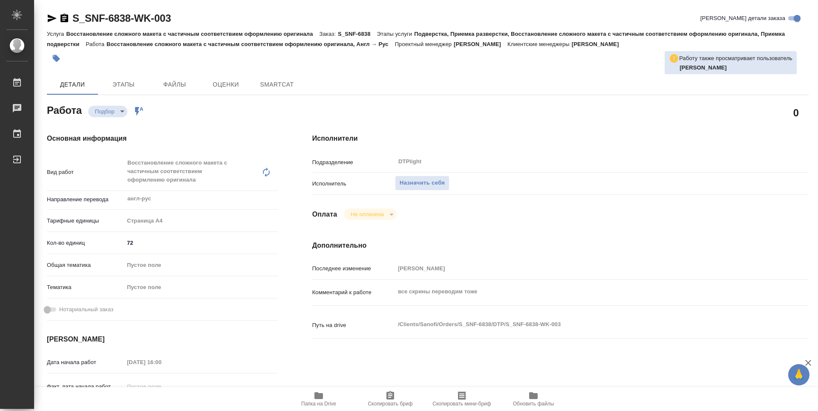
type textarea "x"
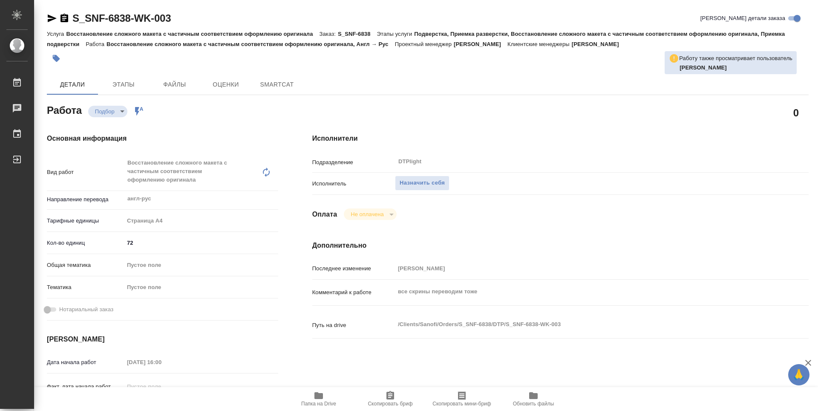
type textarea "x"
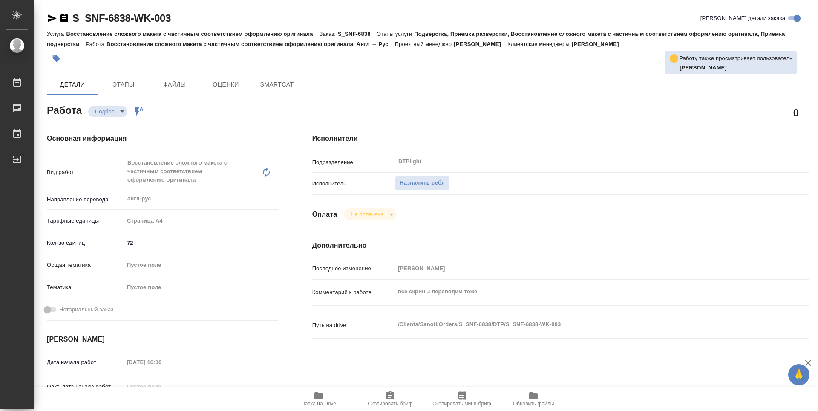
type textarea "x"
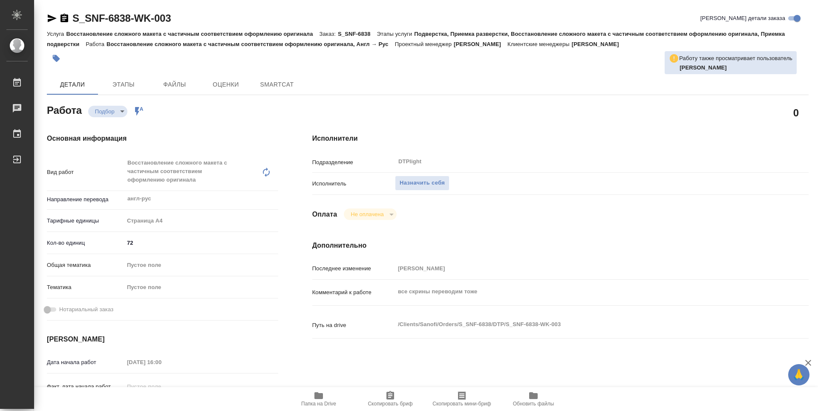
type textarea "x"
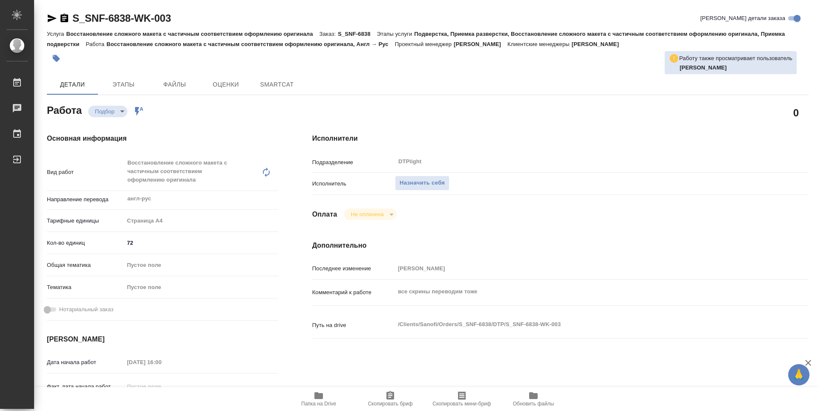
type textarea "x"
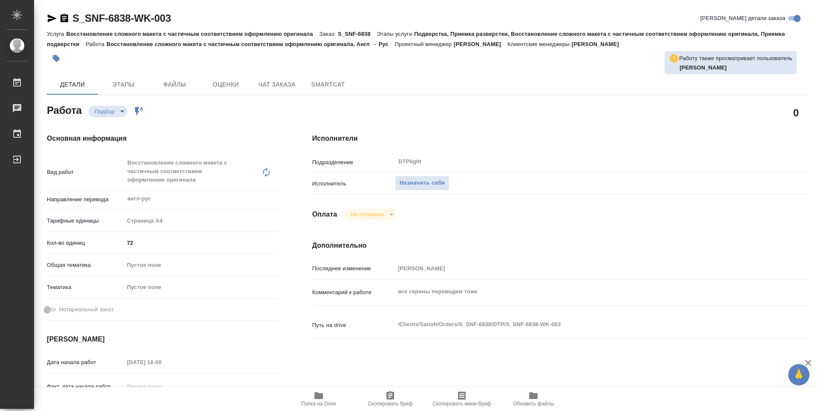
type textarea "x"
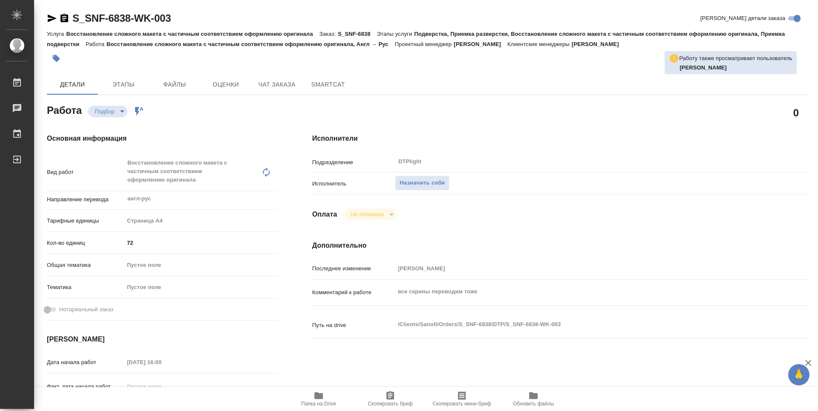
type textarea "x"
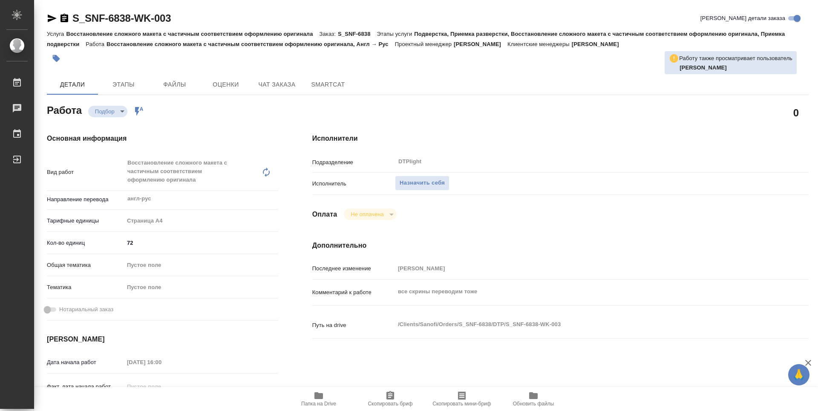
type textarea "x"
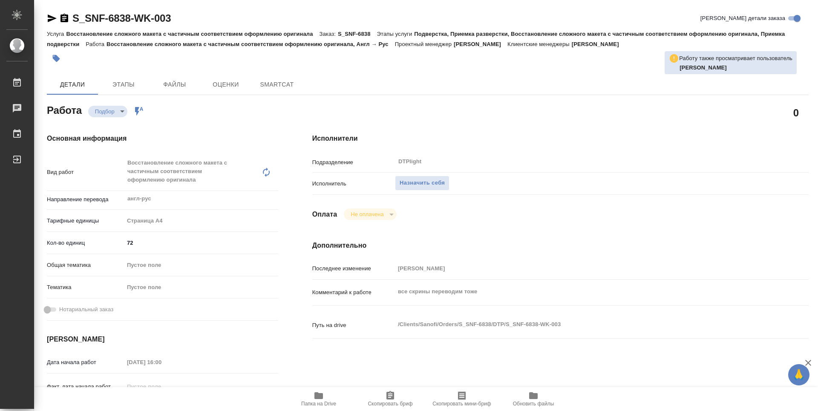
type textarea "x"
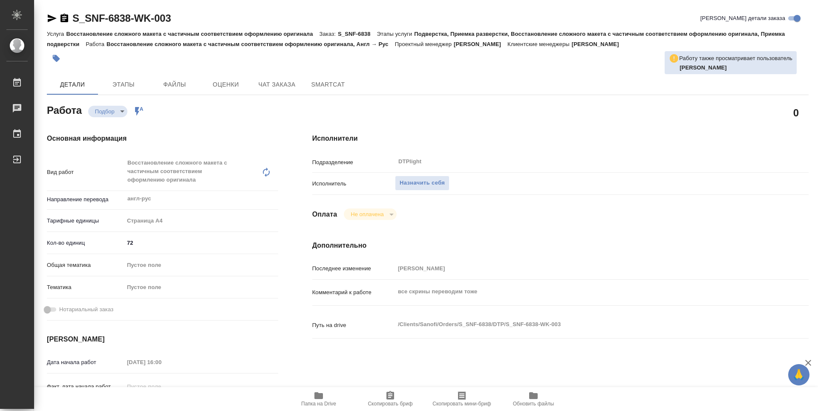
type textarea "x"
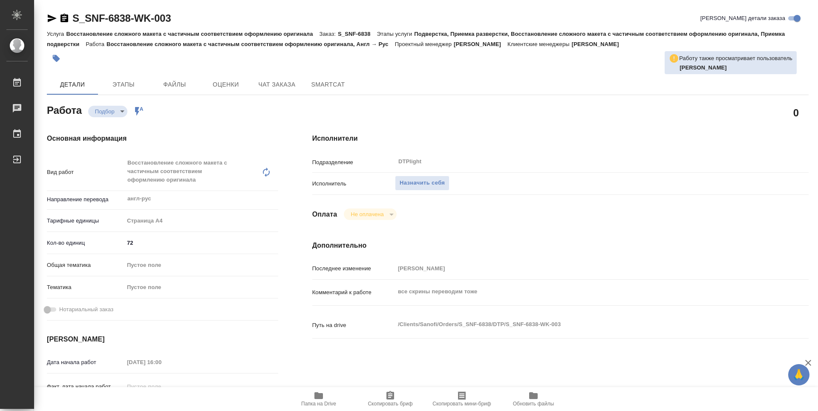
type textarea "x"
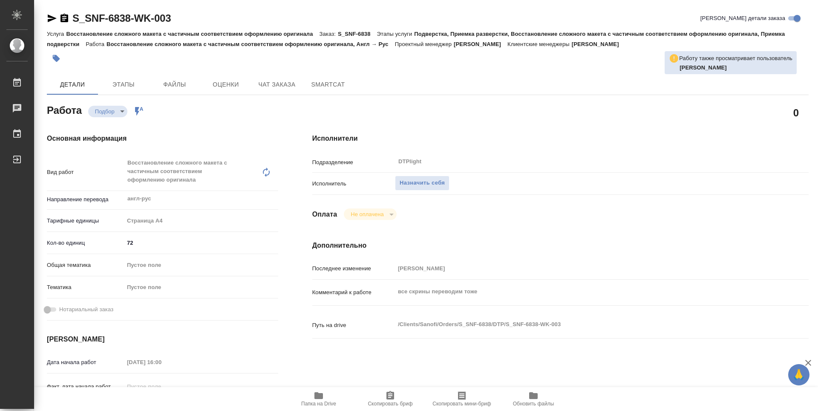
type textarea "x"
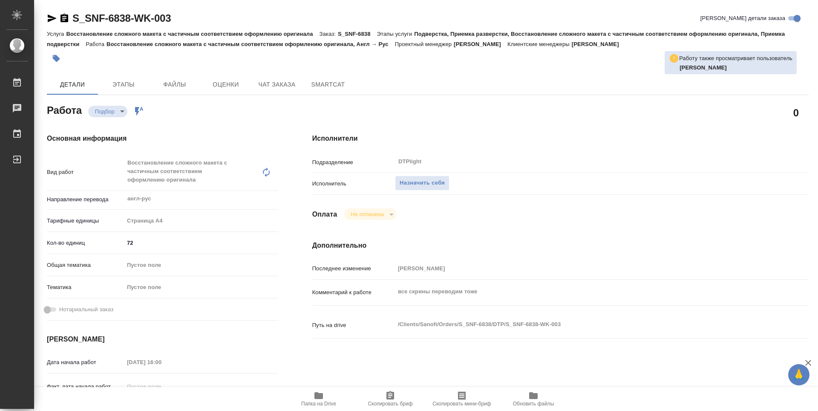
type textarea "x"
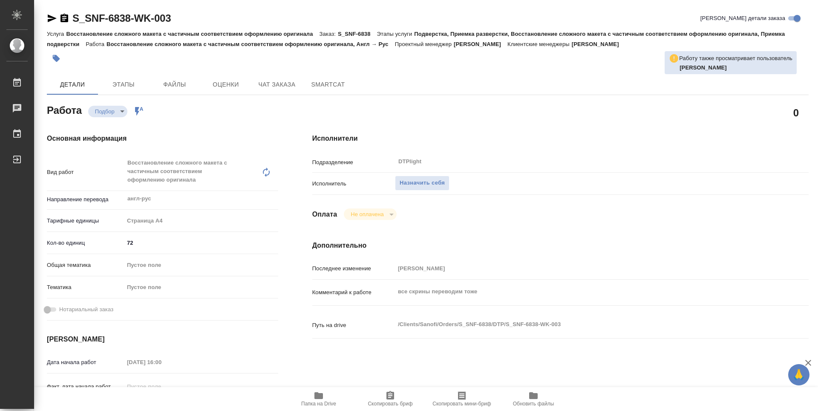
type textarea "x"
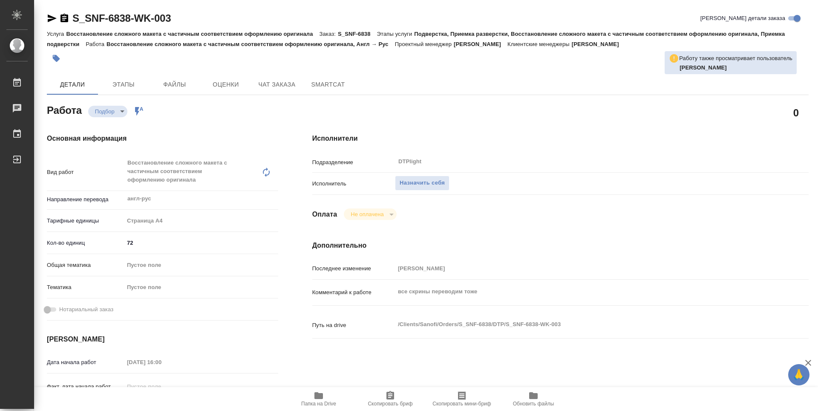
type textarea "x"
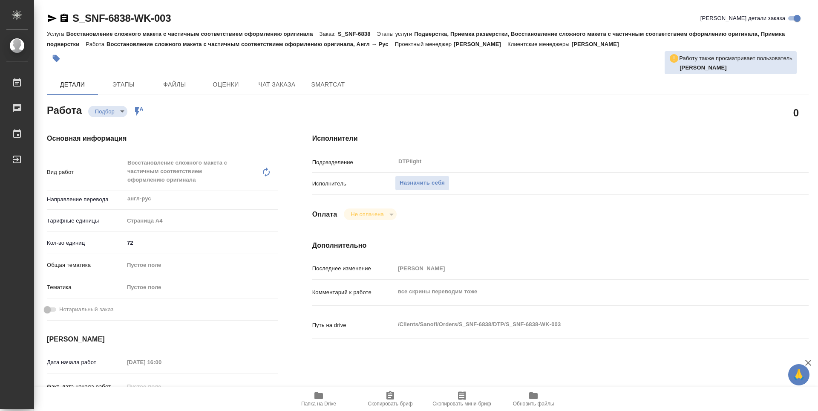
type textarea "x"
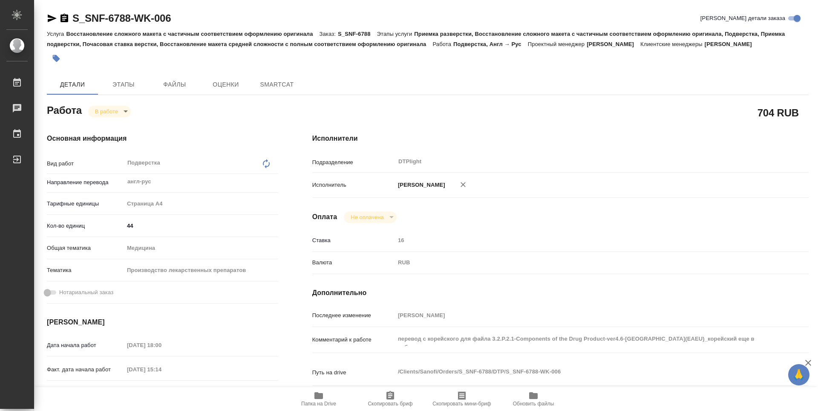
type textarea "x"
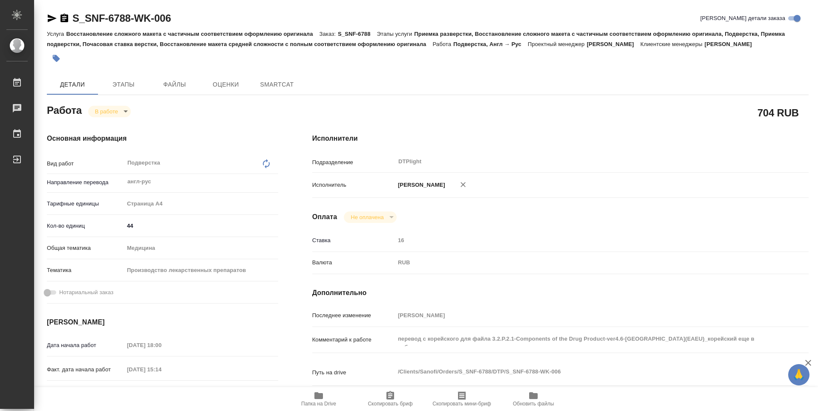
type textarea "x"
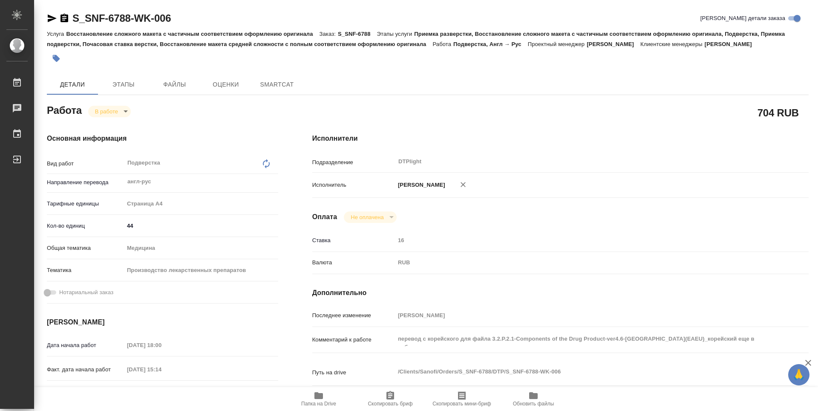
type textarea "x"
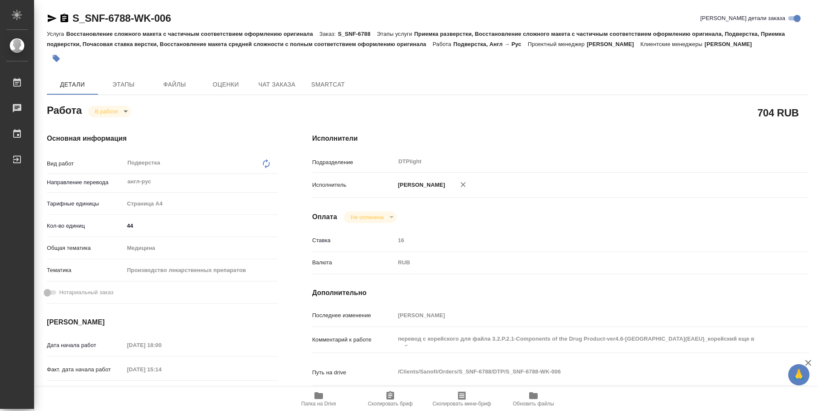
type textarea "x"
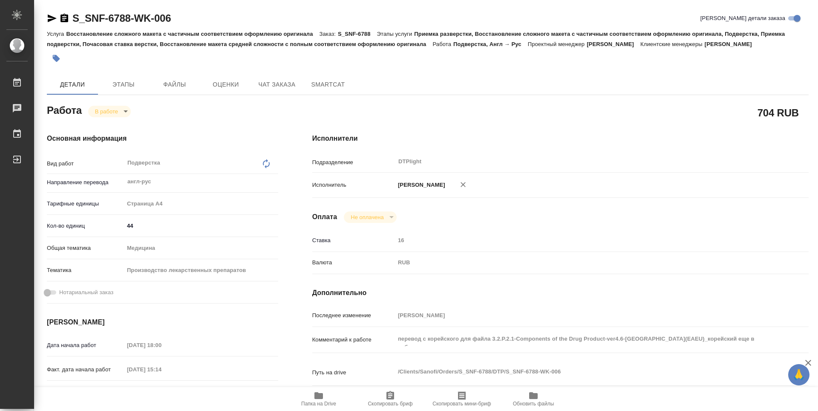
type textarea "x"
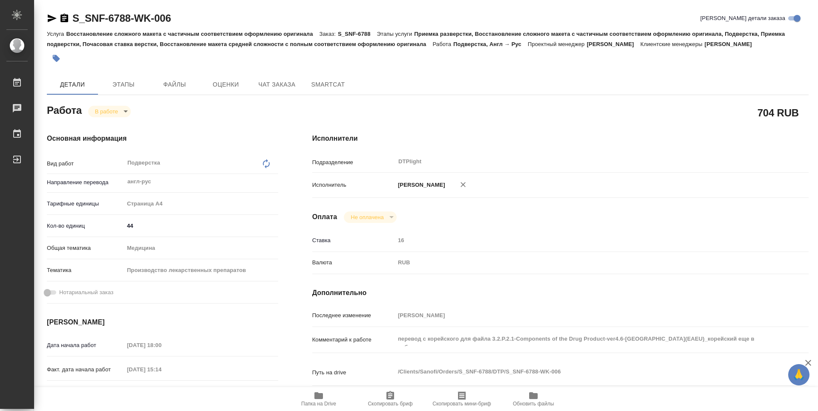
type textarea "x"
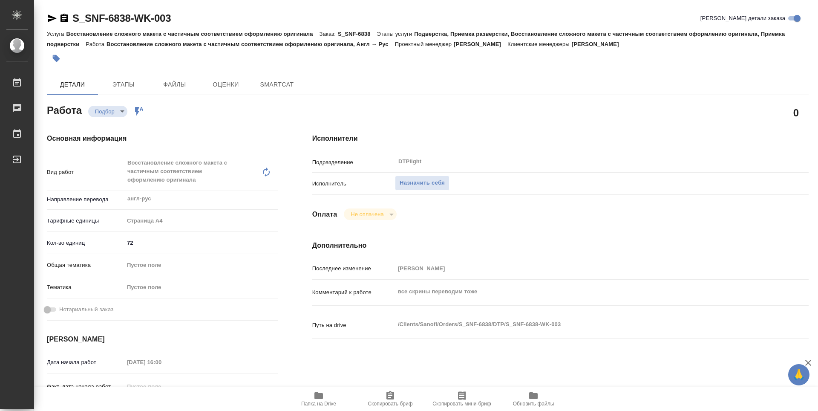
type textarea "x"
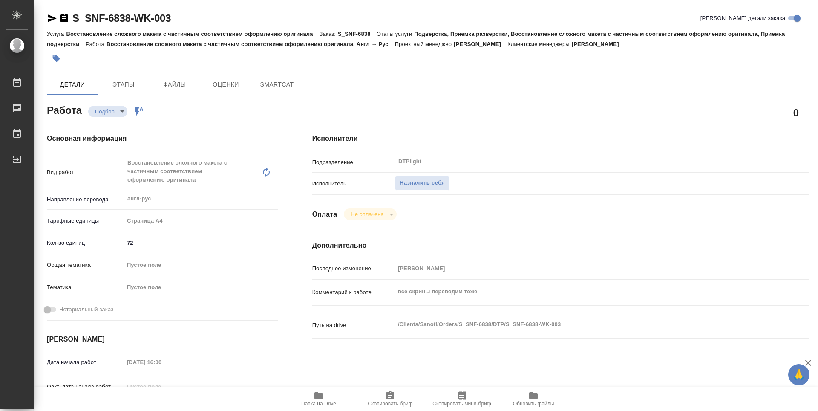
type textarea "x"
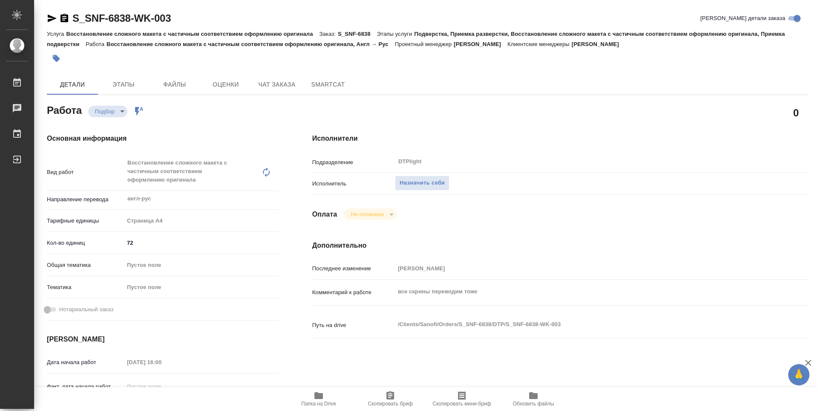
type textarea "x"
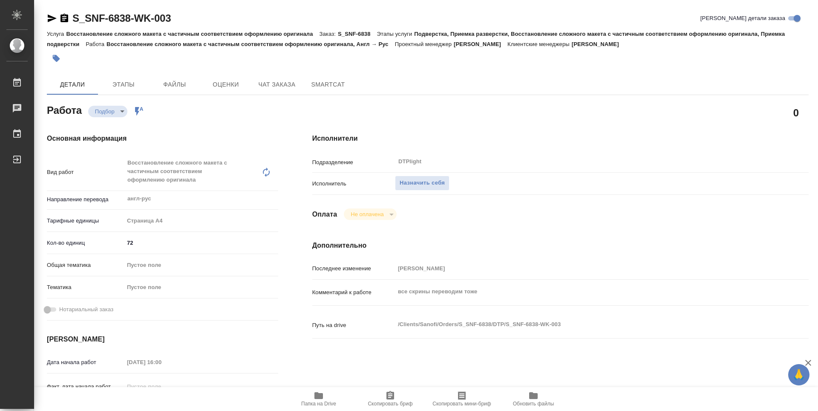
type textarea "x"
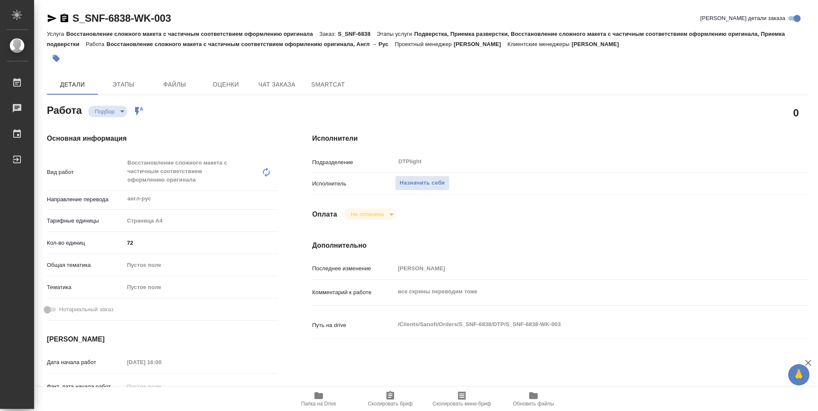
type textarea "x"
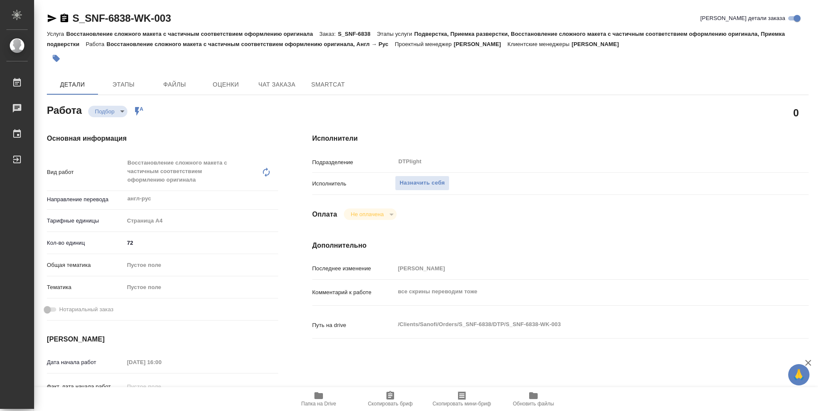
type textarea "x"
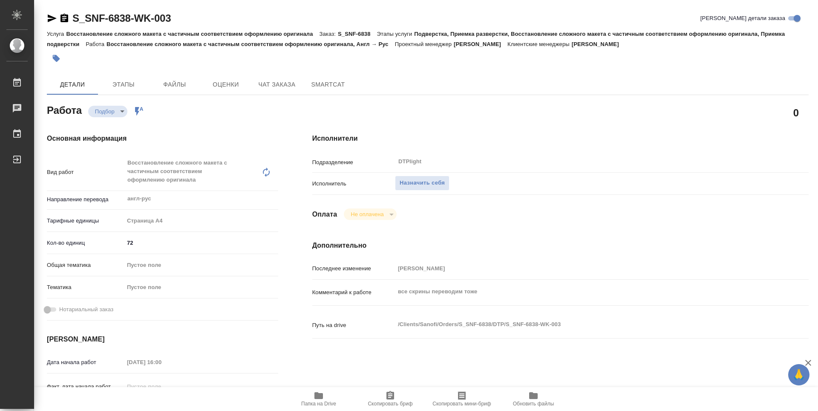
type textarea "x"
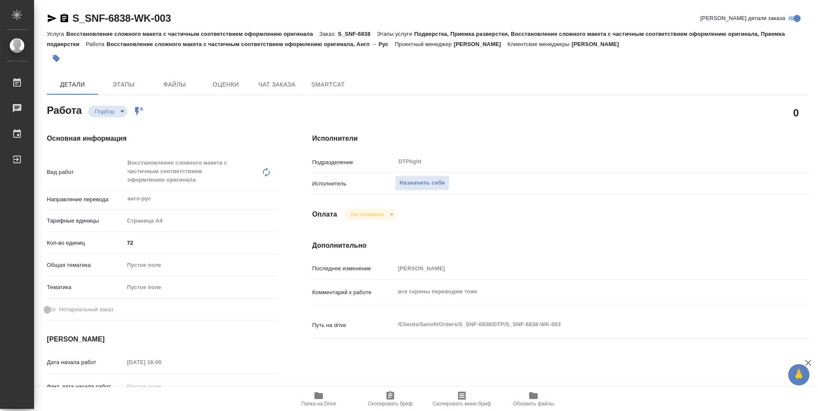
type textarea "x"
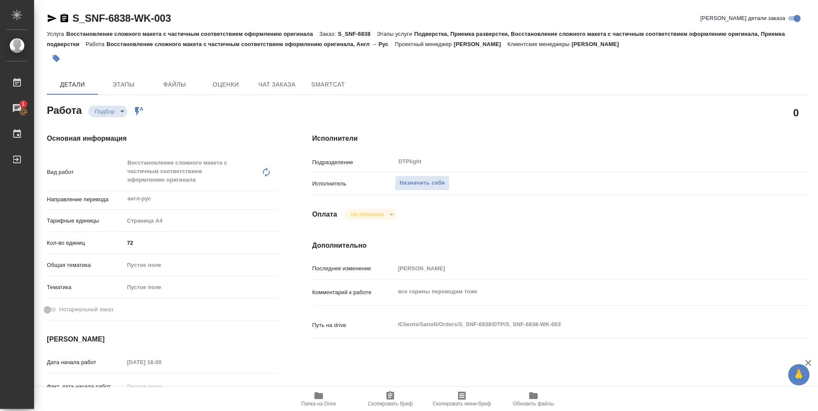
type textarea "x"
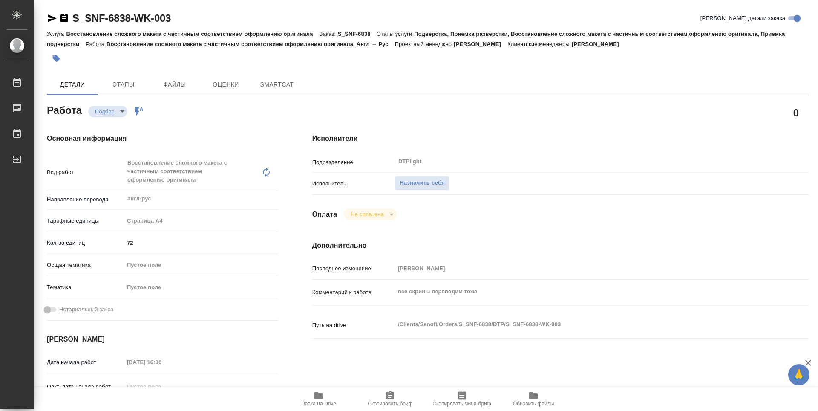
type textarea "x"
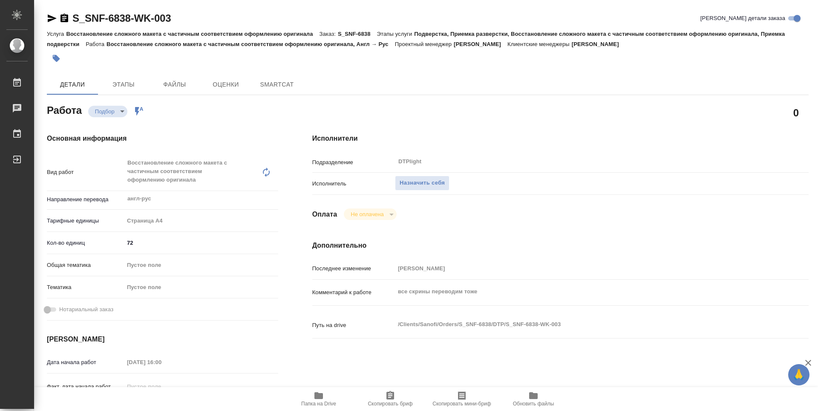
type textarea "x"
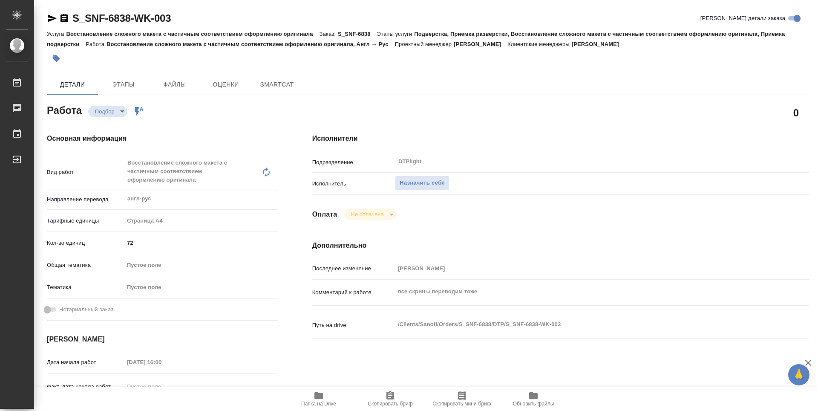
type textarea "x"
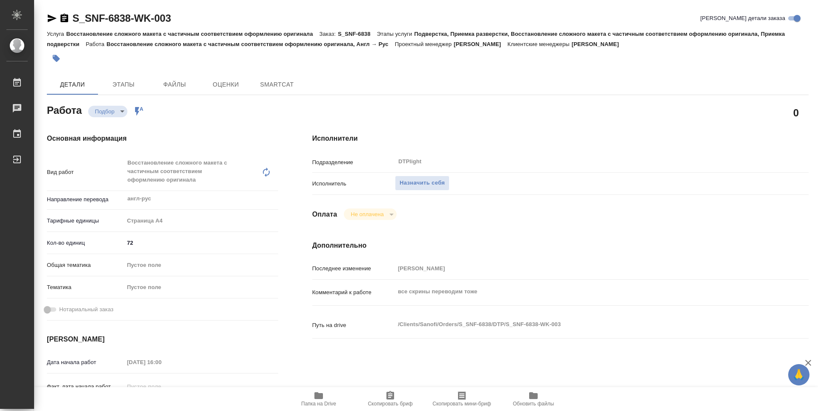
type textarea "x"
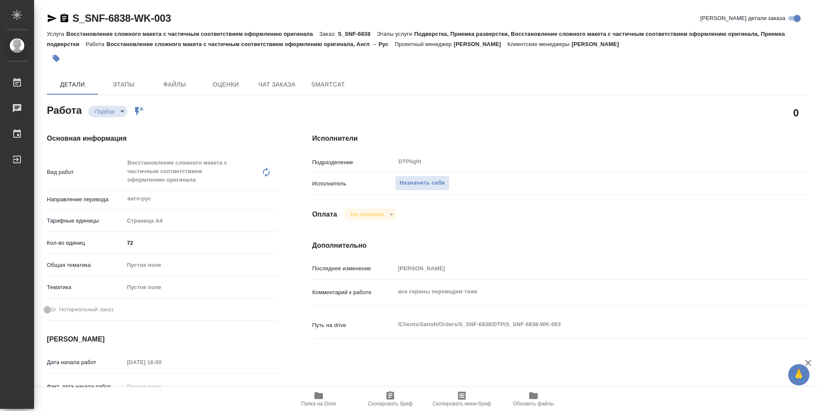
type textarea "x"
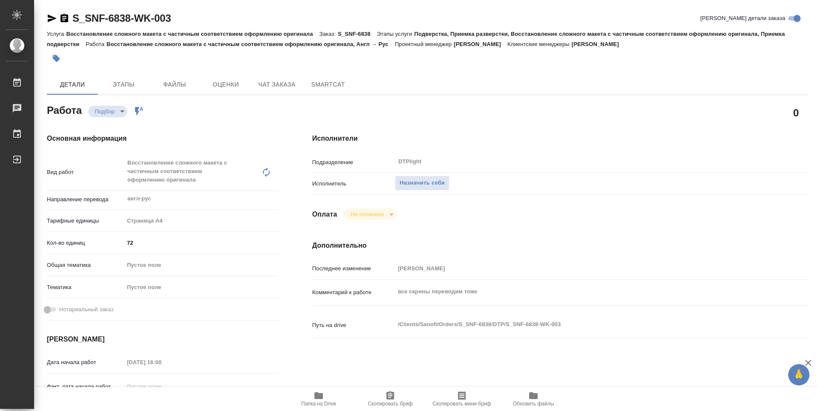
type textarea "x"
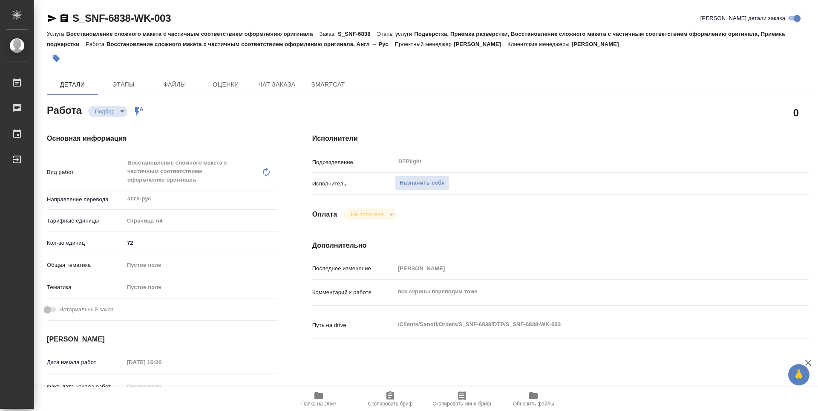
click at [52, 17] on icon "button" at bounding box center [52, 18] width 9 height 8
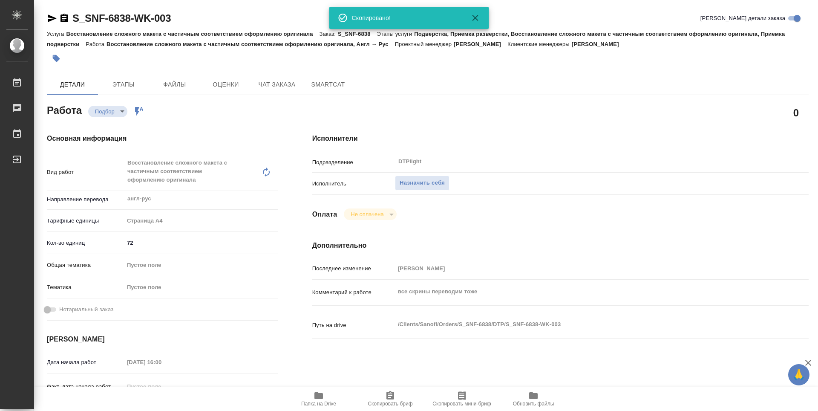
type textarea "x"
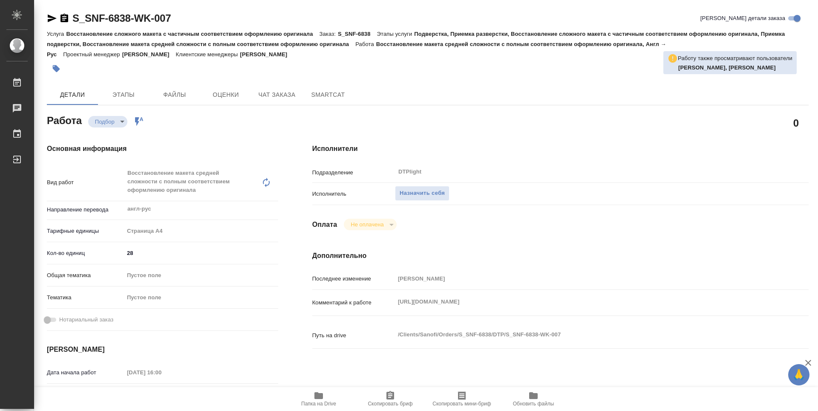
type textarea "x"
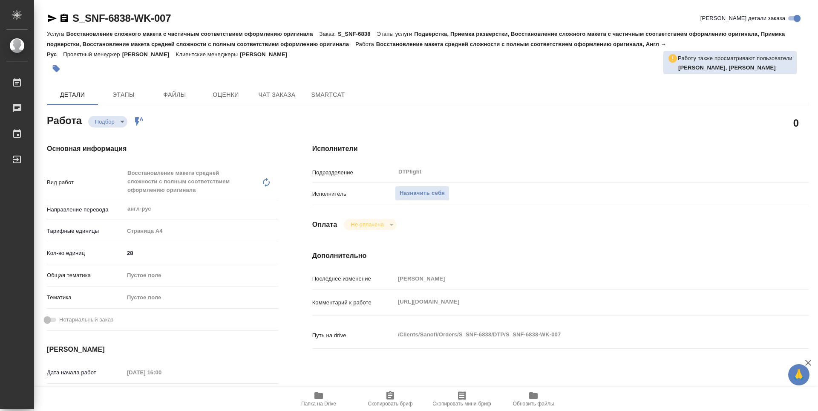
type textarea "x"
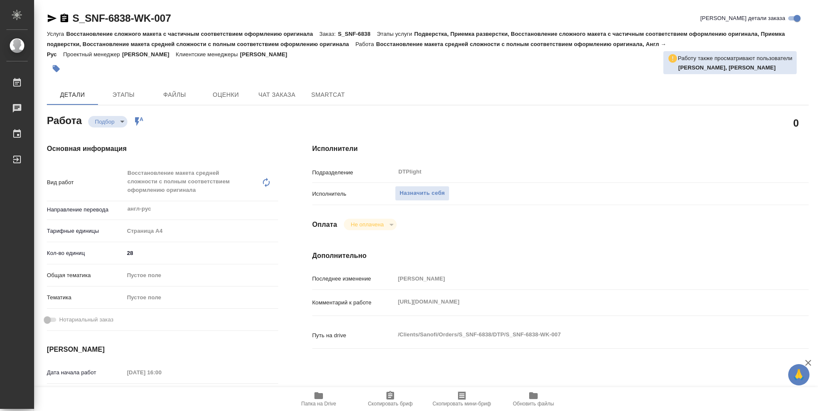
type textarea "x"
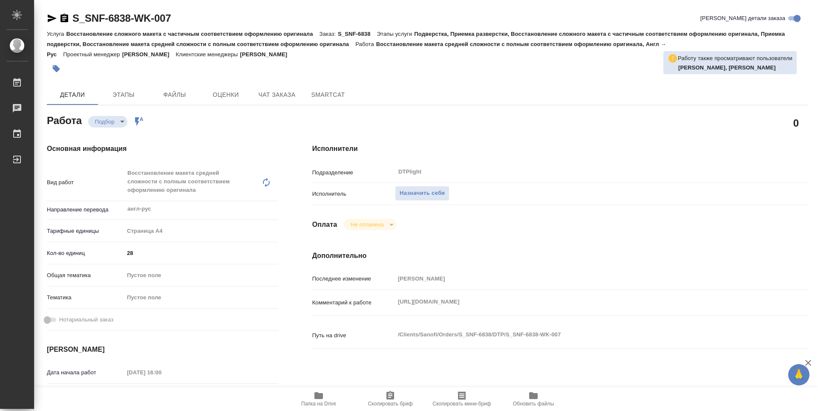
type textarea "x"
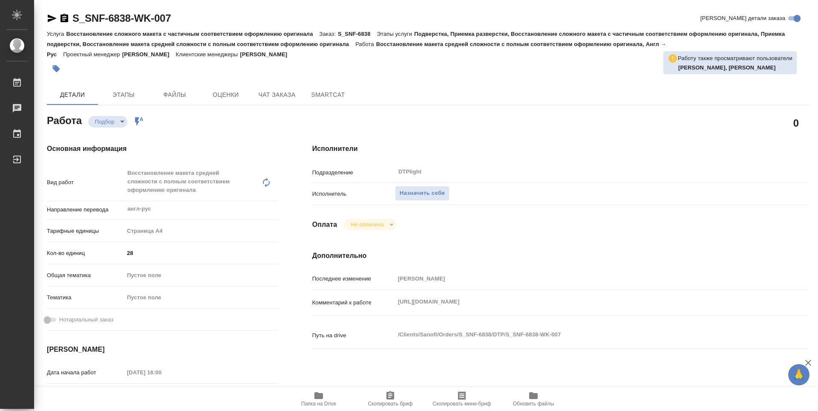
type textarea "x"
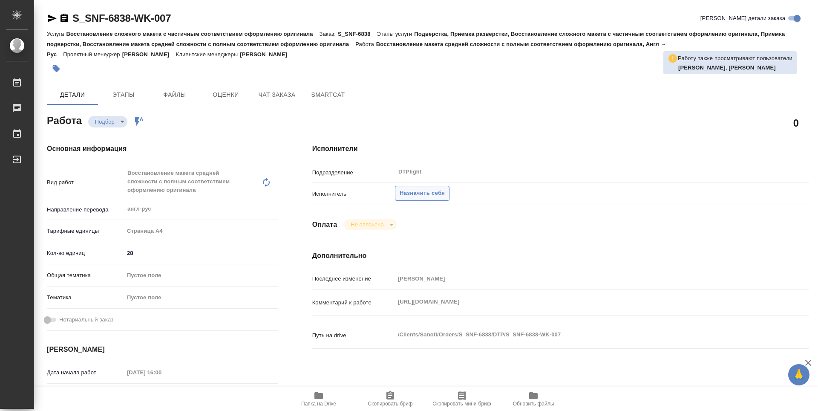
type textarea "x"
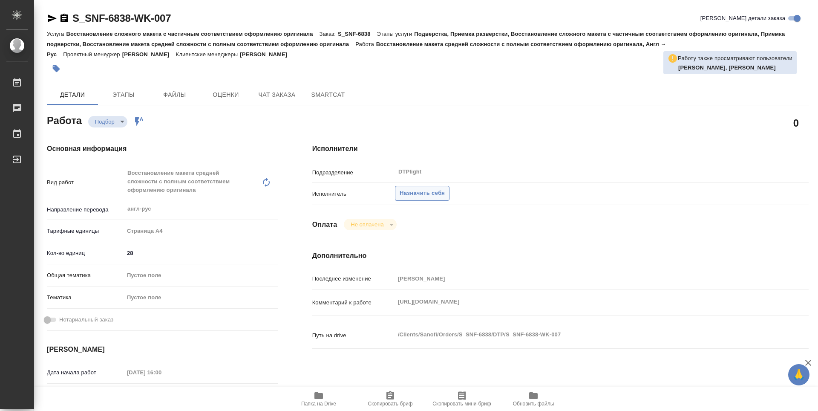
click at [426, 194] on span "Назначить себя" at bounding box center [422, 193] width 45 height 10
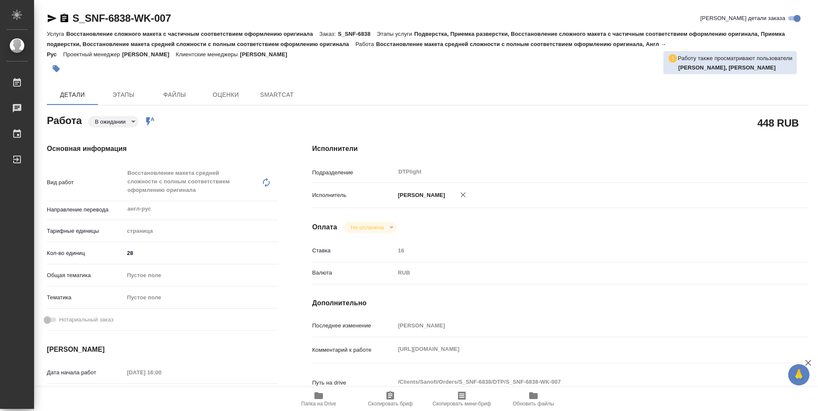
type textarea "x"
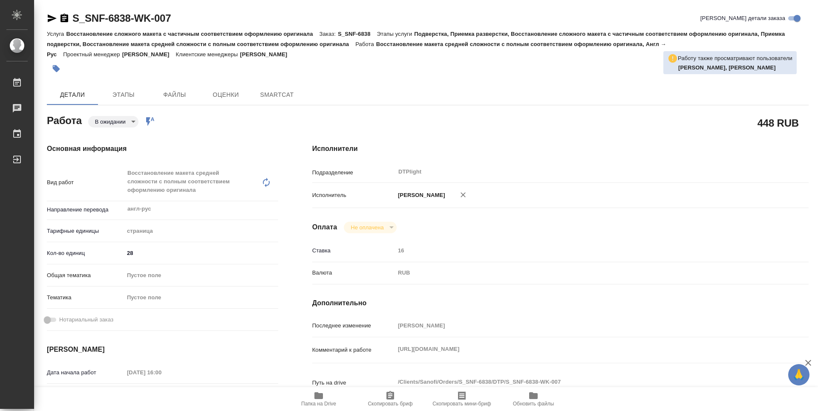
type textarea "x"
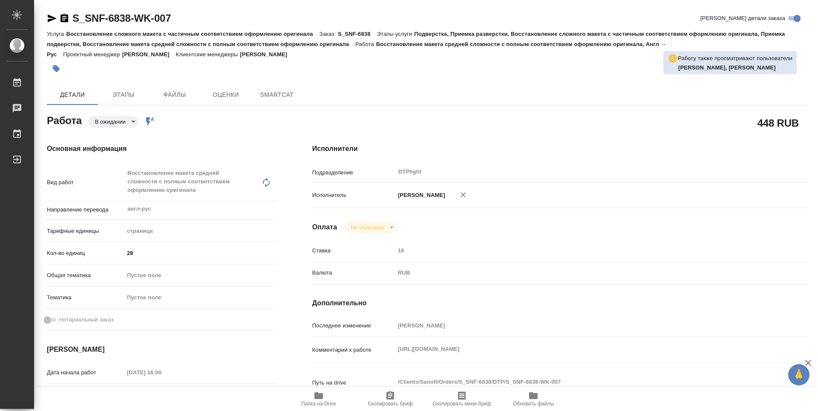
type textarea "x"
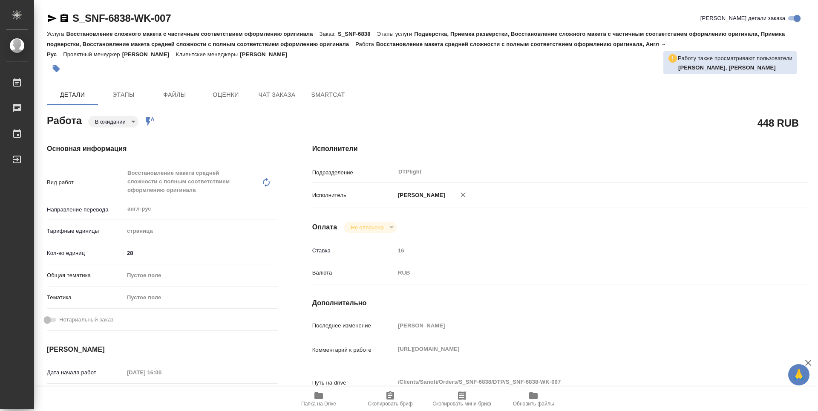
type textarea "x"
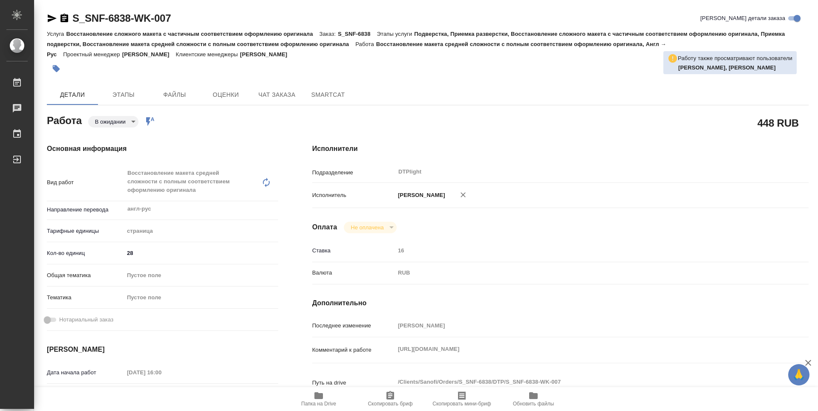
type textarea "x"
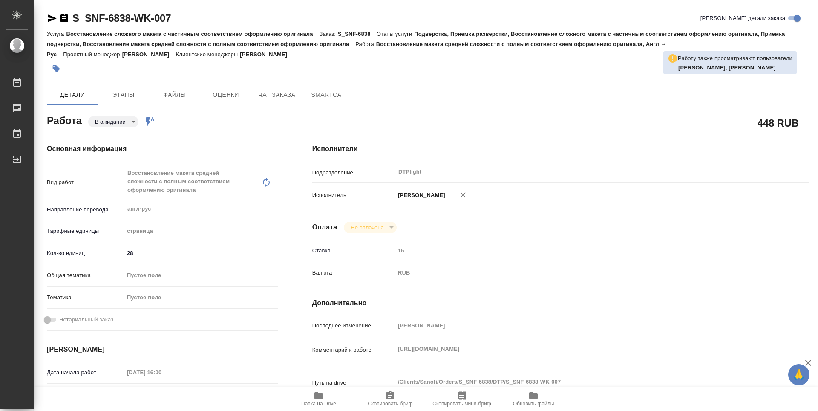
type textarea "x"
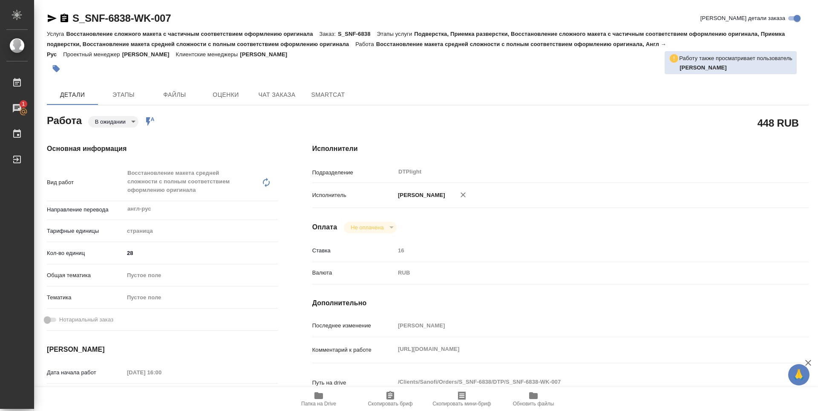
click at [129, 122] on body "🙏 .cls-1 fill:#fff; AWATERA Zubakova Viktoriya Работы 1 Чаты График Выйти S_SNF…" at bounding box center [409, 205] width 818 height 411
click at [129, 122] on li "В работе" at bounding box center [116, 121] width 56 height 14
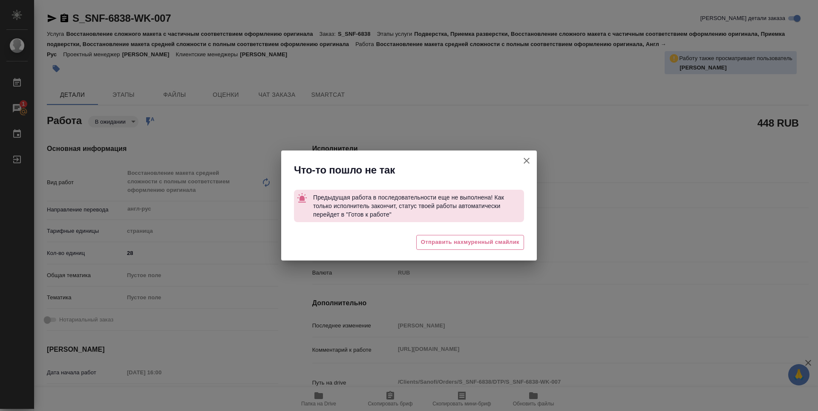
type textarea "x"
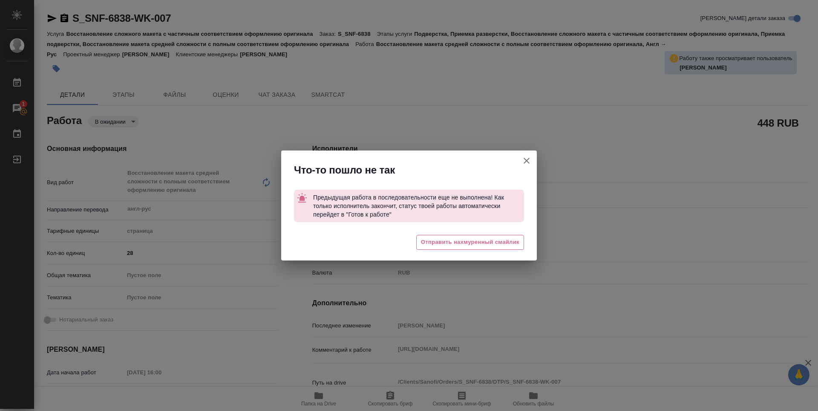
type textarea "x"
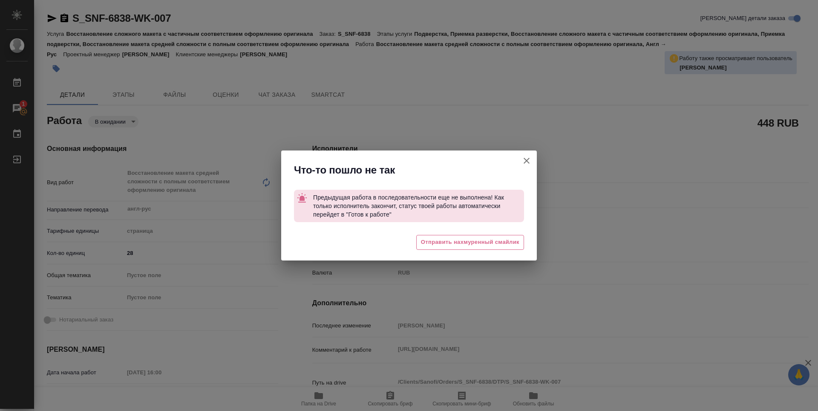
type textarea "x"
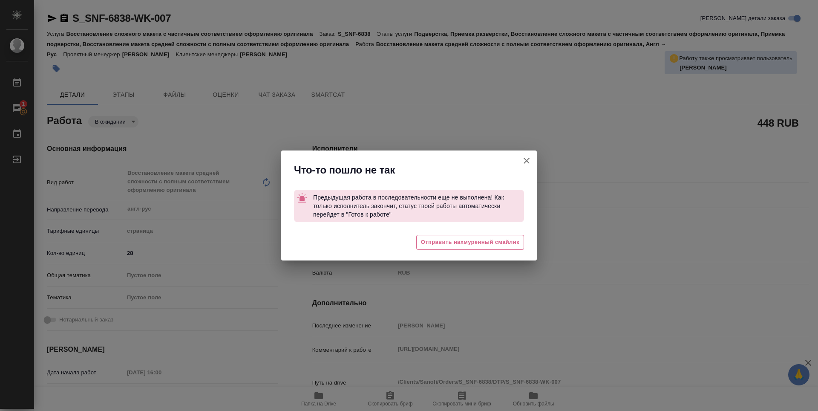
click at [527, 157] on icon "button" at bounding box center [526, 160] width 10 height 10
type textarea "x"
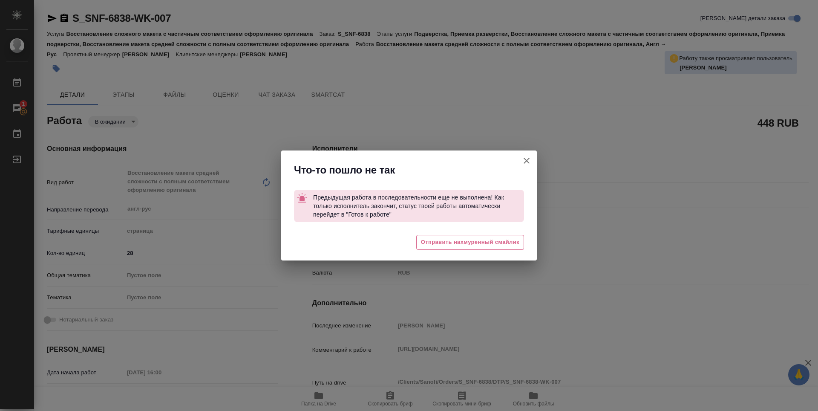
type textarea "x"
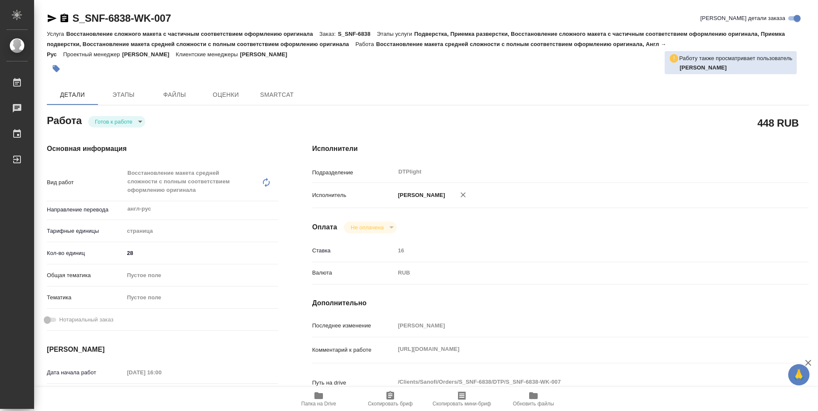
type textarea "x"
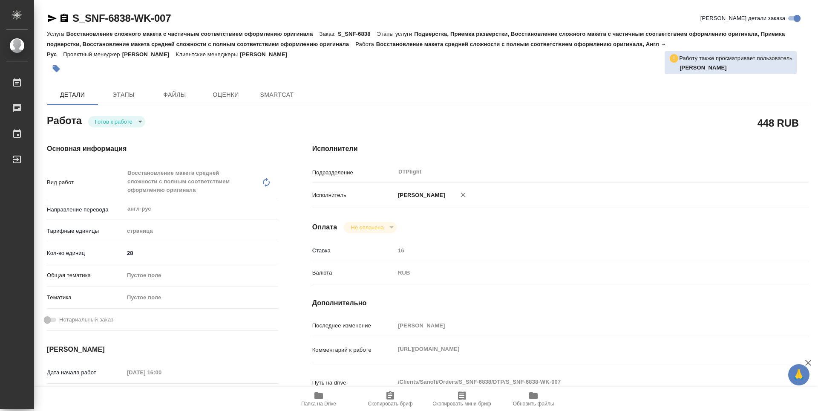
type textarea "x"
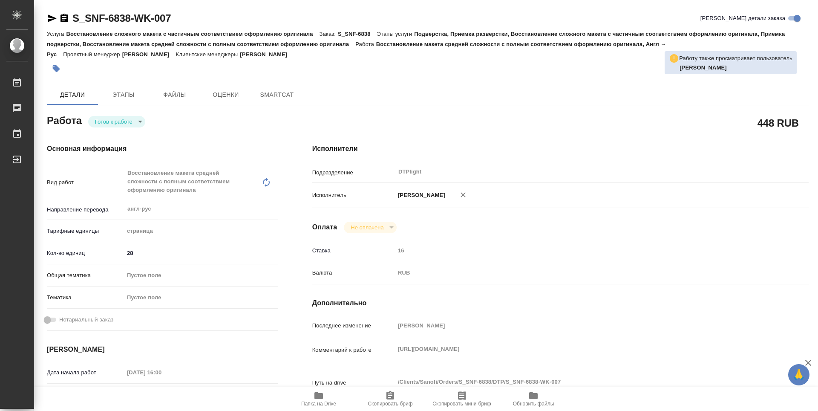
type textarea "x"
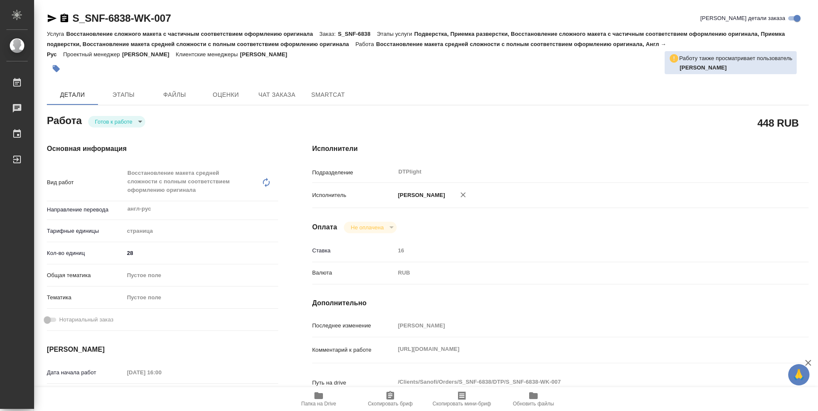
type textarea "x"
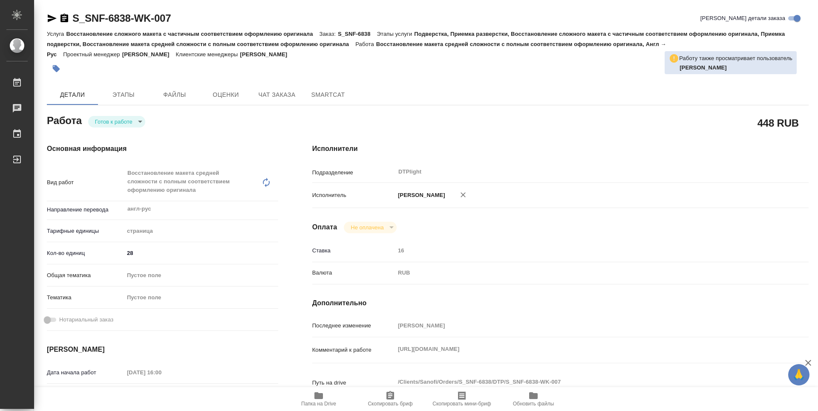
type textarea "x"
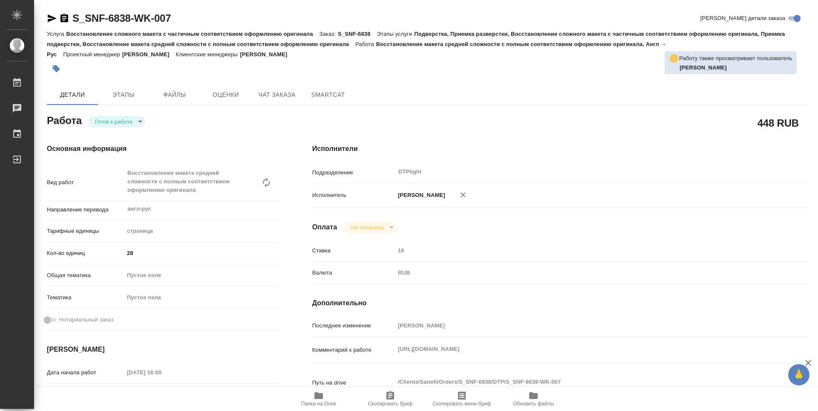
type textarea "x"
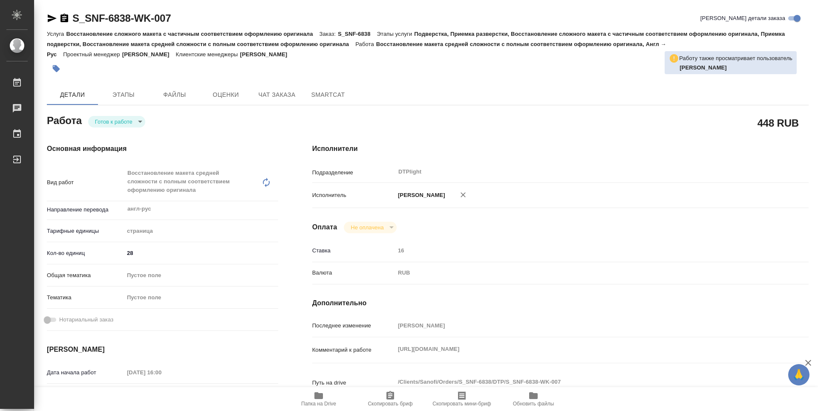
type textarea "x"
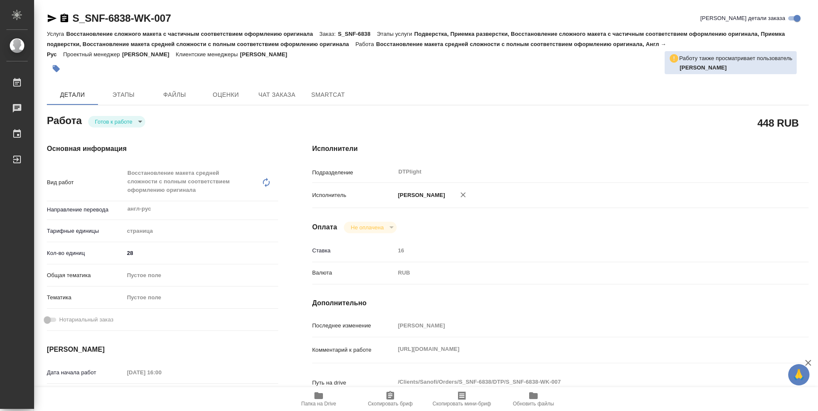
click at [111, 122] on body "🙏 .cls-1 fill:#fff; AWATERA Zubakova Viktoriya Работы Чаты График Выйти S_SNF-6…" at bounding box center [409, 205] width 818 height 411
click at [115, 122] on button "В работе" at bounding box center [109, 121] width 28 height 9
type textarea "x"
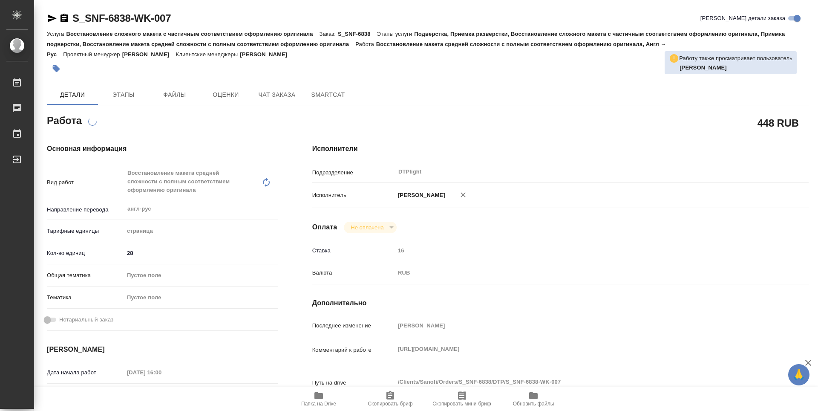
type textarea "x"
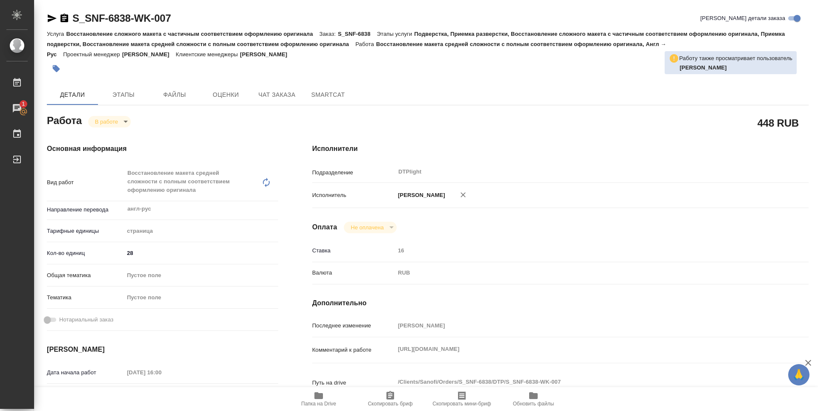
type textarea "x"
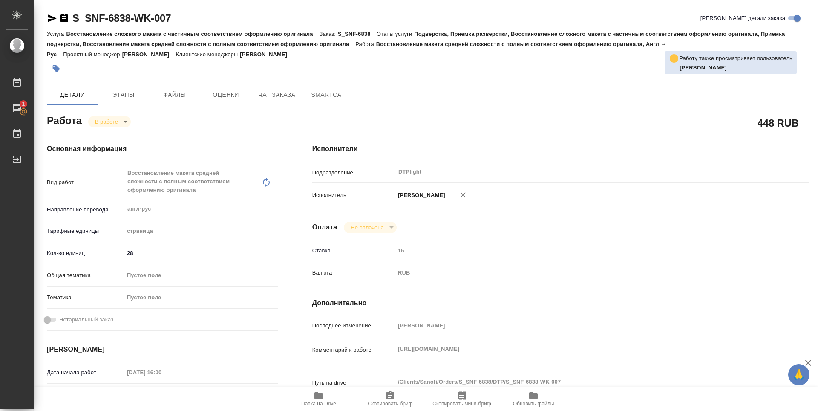
type textarea "x"
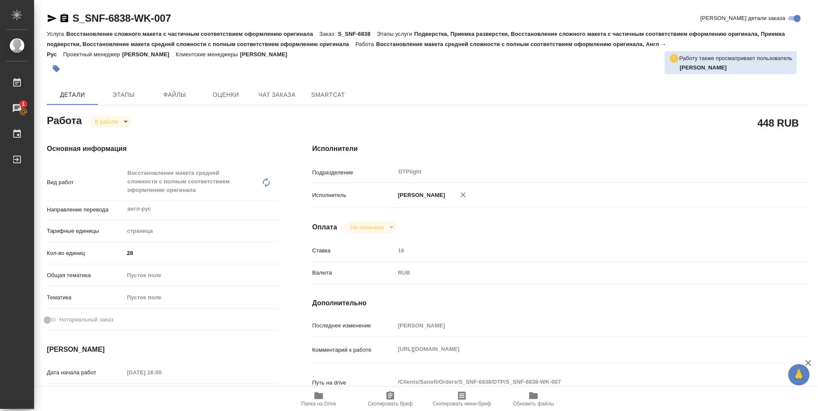
type textarea "x"
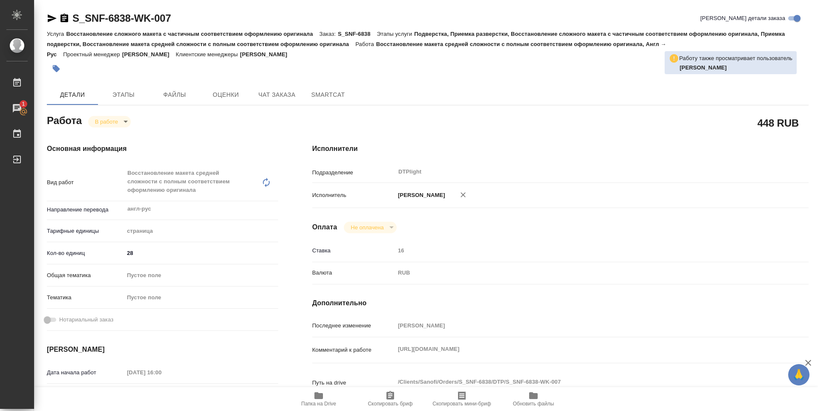
type textarea "x"
drag, startPoint x: 178, startPoint y: 18, endPoint x: 72, endPoint y: 15, distance: 106.1
click at [72, 15] on div "S_SNF-6838-WK-007 Кратко детали заказа" at bounding box center [428, 19] width 762 height 14
copy link "S_SNF-6838-WK-007"
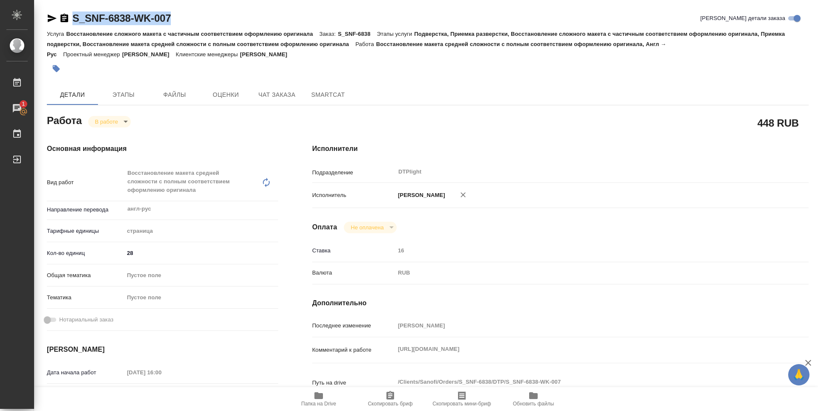
drag, startPoint x: 176, startPoint y: 18, endPoint x: 63, endPoint y: 16, distance: 113.3
click at [63, 16] on div "S_SNF-6838-WK-007 Кратко детали заказа" at bounding box center [428, 19] width 762 height 14
copy link "S_SNF-6838-WK-007"
click at [462, 78] on div "S_SNF-6838-WK-007 Кратко детали заказа Услуга Восстановление сложного макета с …" at bounding box center [427, 381] width 771 height 762
